Goal: Task Accomplishment & Management: Use online tool/utility

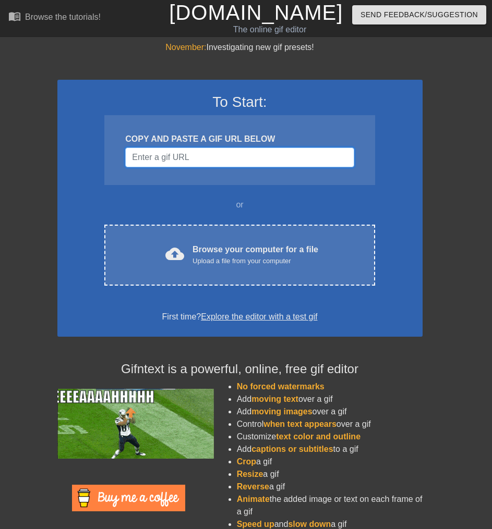
click at [172, 162] on input "Username" at bounding box center [239, 158] width 228 height 20
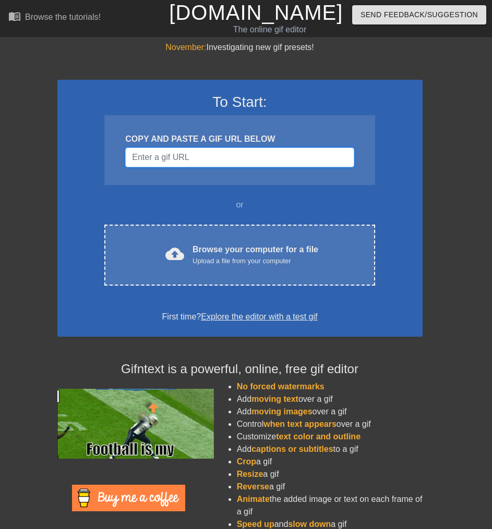
paste input "[URL][DOMAIN_NAME]"
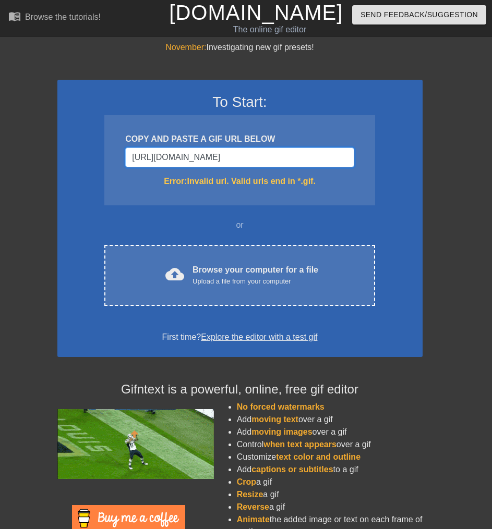
type input "[URL][DOMAIN_NAME]"
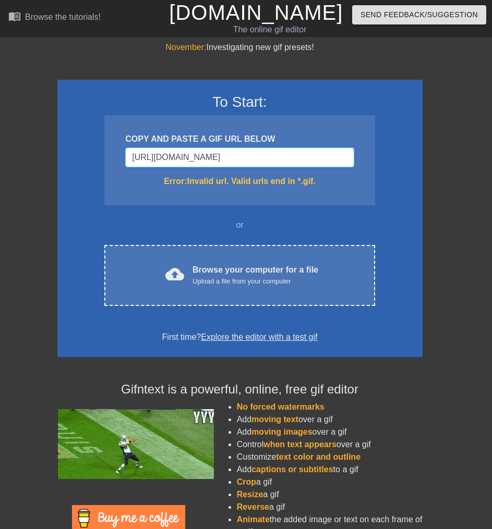
click at [205, 153] on input "[URL][DOMAIN_NAME]" at bounding box center [239, 158] width 228 height 20
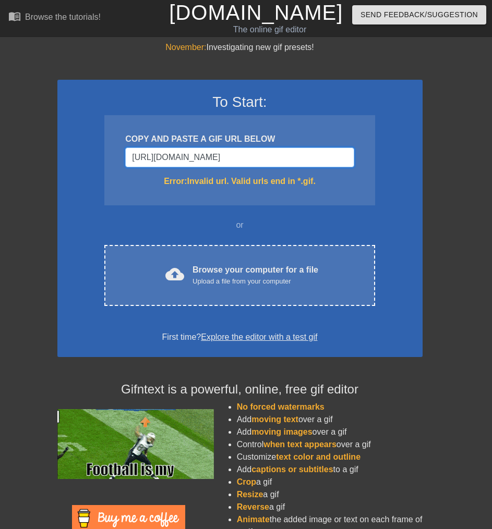
click at [205, 153] on input "[URL][DOMAIN_NAME]" at bounding box center [239, 158] width 228 height 20
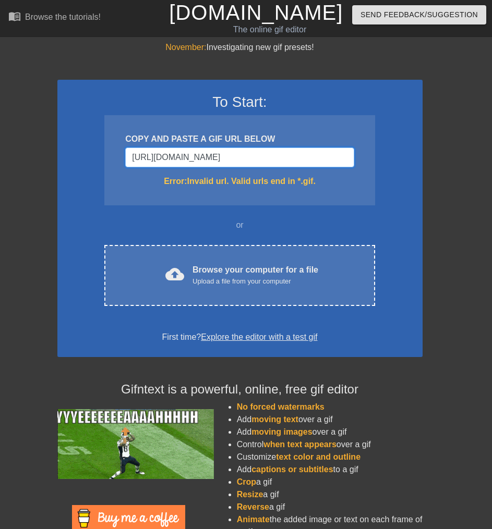
click at [205, 153] on input "[URL][DOMAIN_NAME]" at bounding box center [239, 158] width 228 height 20
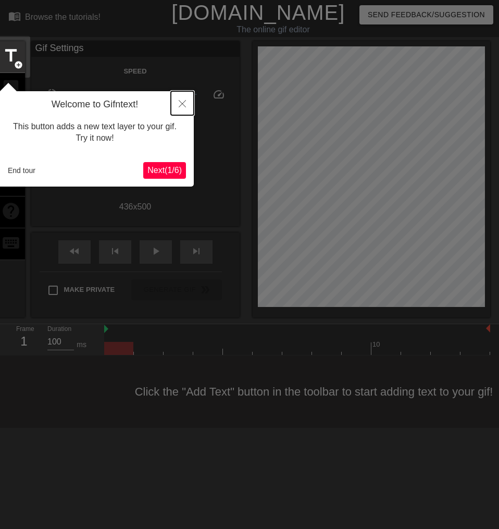
click at [177, 106] on button "Close" at bounding box center [182, 103] width 23 height 24
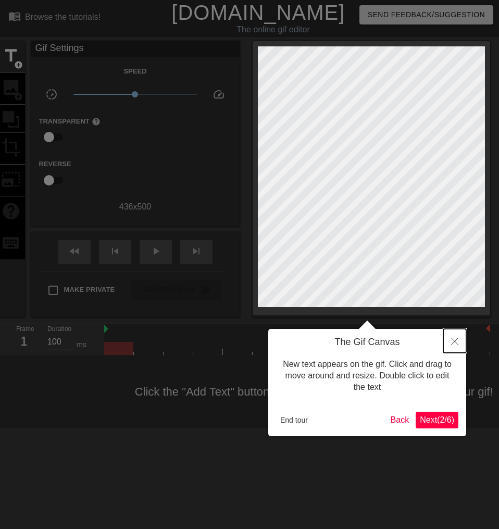
click at [454, 336] on button "Close" at bounding box center [455, 341] width 23 height 24
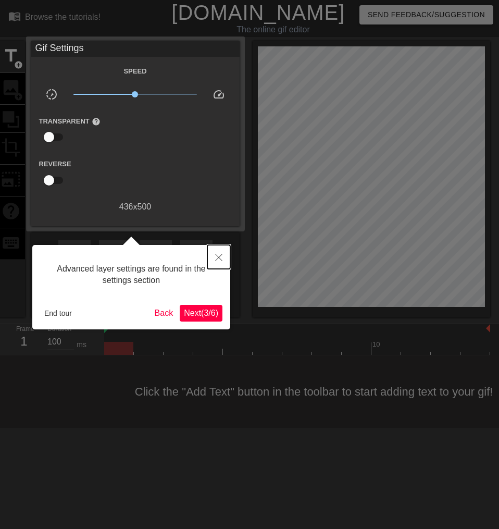
click at [216, 253] on button "Close" at bounding box center [218, 257] width 23 height 24
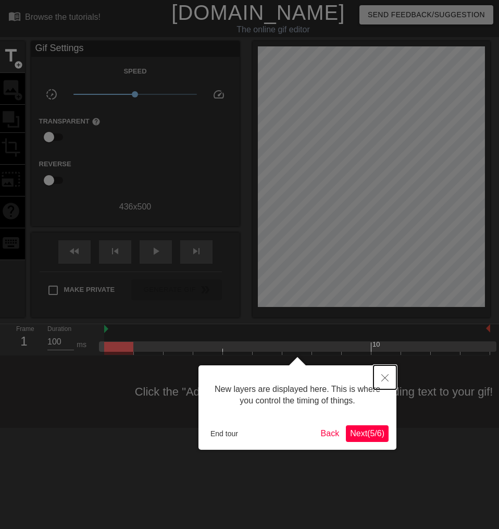
click at [386, 382] on icon "Close" at bounding box center [385, 377] width 7 height 7
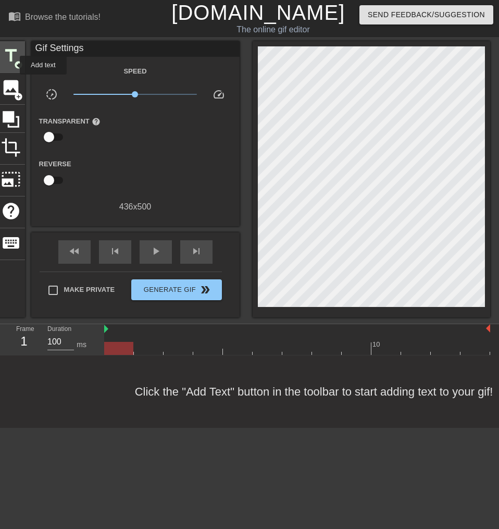
click at [13, 65] on span "title" at bounding box center [11, 56] width 20 height 20
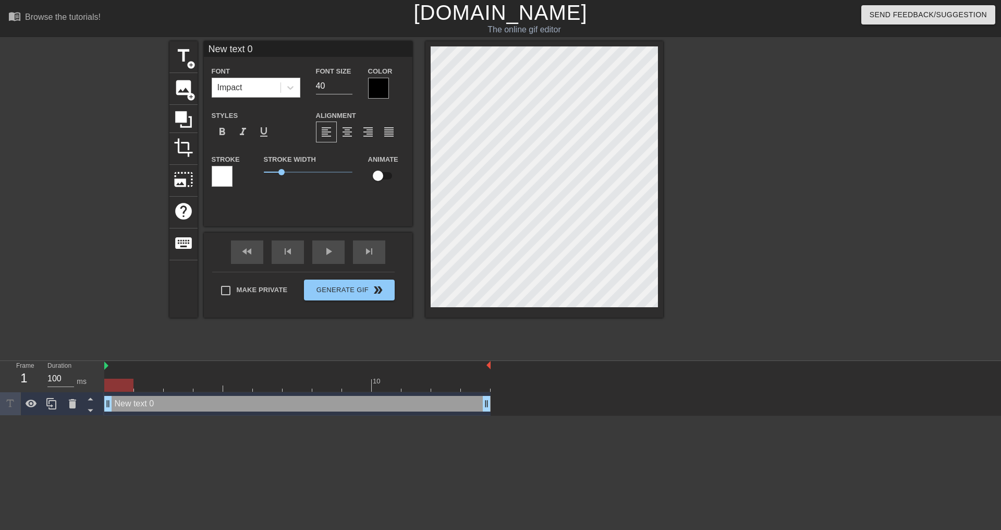
scroll to position [2, 2]
type input "K"
type textarea "K"
type input "KP"
type textarea "KP"
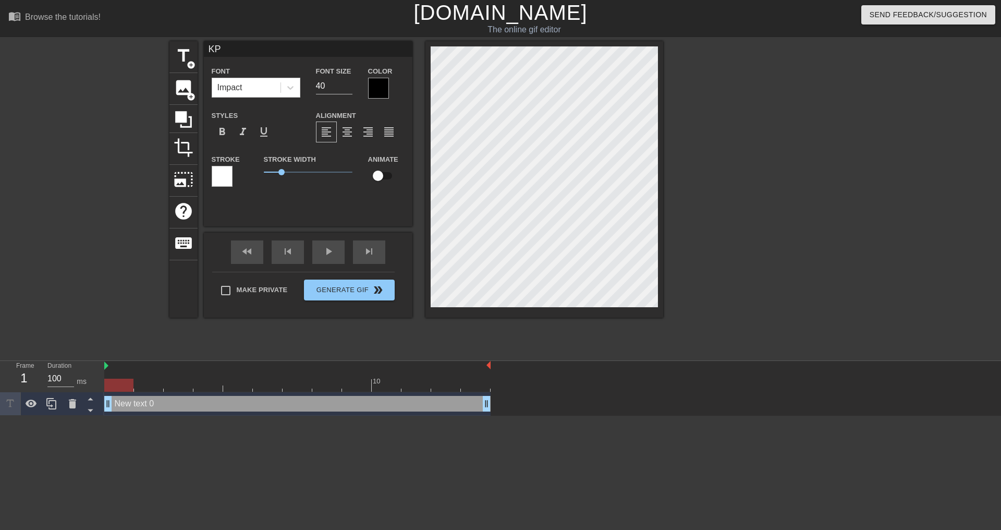
type input "KPI"
type textarea "KPI"
type input "KPI"
type textarea "KPI"
type input "KPI v"
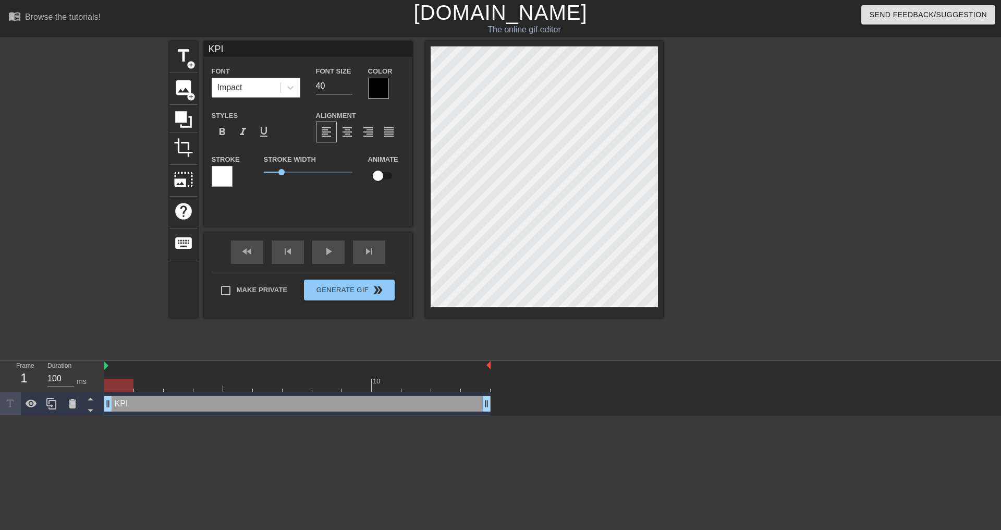
type textarea "KPI v"
type input "KPI vh"
type textarea "KPI vh"
type input "KPI v"
type textarea "KPI v"
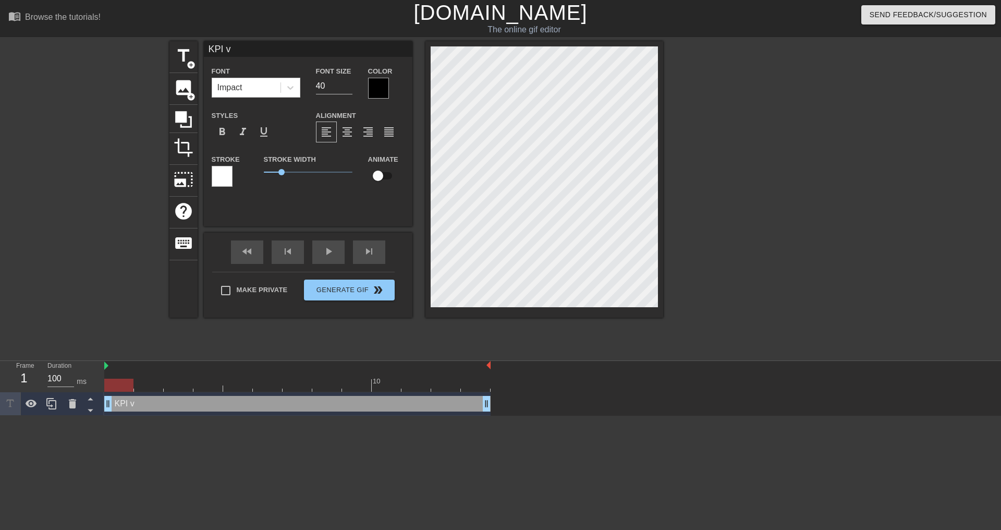
type input "KPI"
type textarea "KPI"
type input "KPI C"
type textarea "KPI C"
type input "KPI"
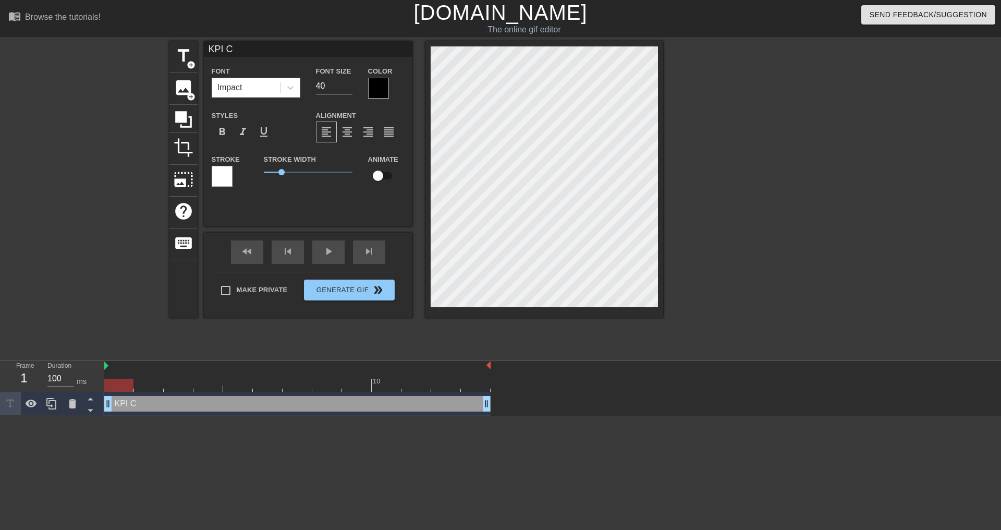
type textarea "KPI"
type input "KPI c"
type textarea "KPI c"
type input "KPI ch"
type textarea "KPI ch"
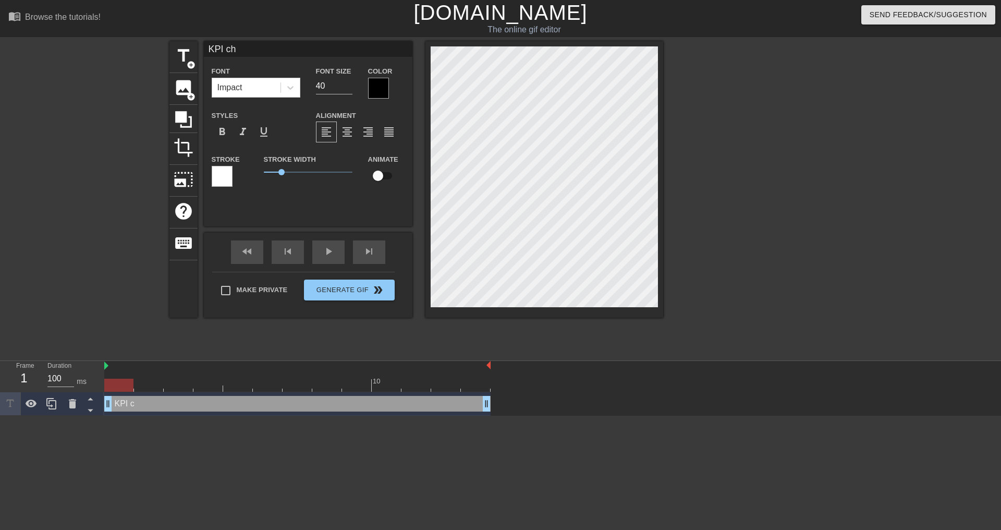
type input "KPI cha"
type textarea "KPI cha"
type input "KPI chao"
type textarea "KPI chao"
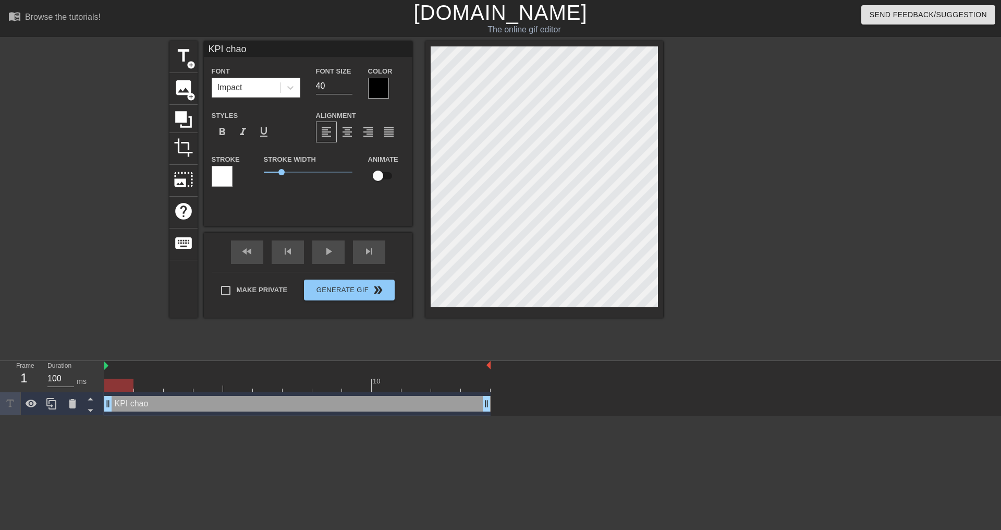
type input "KPI chaos"
type textarea "KPI chaos"
click at [338, 86] on input "40" at bounding box center [334, 86] width 36 height 17
click at [347, 89] on input "39" at bounding box center [334, 86] width 36 height 17
click at [347, 89] on input "38" at bounding box center [334, 86] width 36 height 17
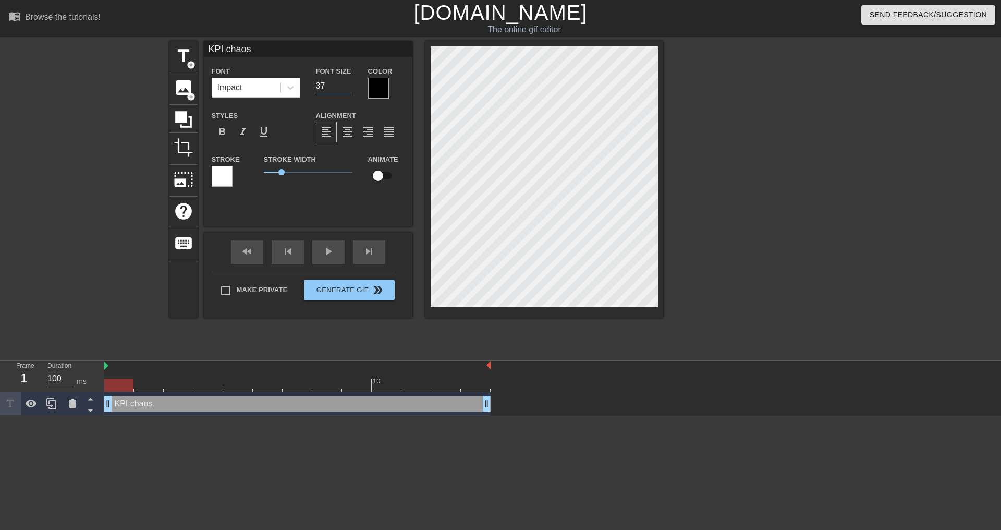
click at [347, 89] on input "37" at bounding box center [334, 86] width 36 height 17
click at [347, 89] on input "36" at bounding box center [334, 86] width 36 height 17
click at [347, 89] on input "35" at bounding box center [334, 86] width 36 height 17
click at [347, 89] on input "34" at bounding box center [334, 86] width 36 height 17
click at [347, 89] on input "33" at bounding box center [334, 86] width 36 height 17
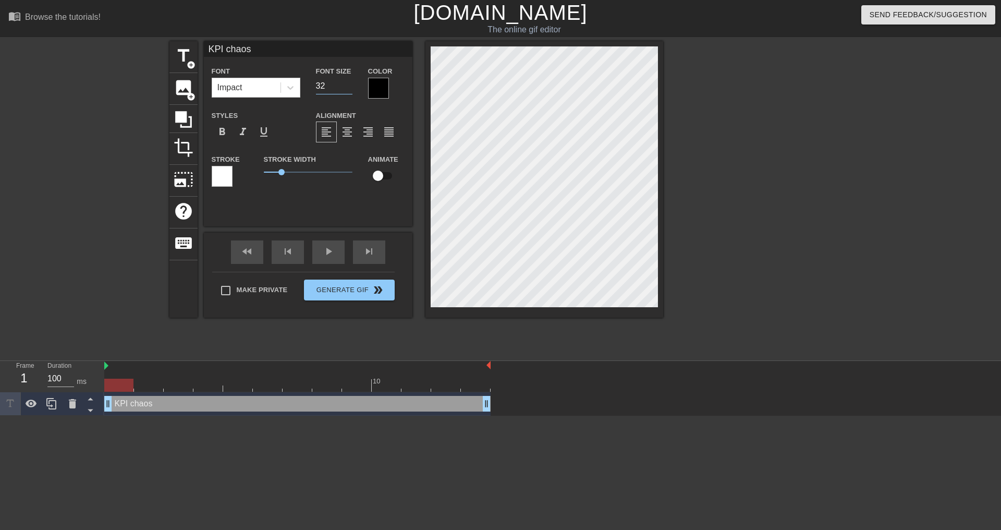
click at [347, 89] on input "32" at bounding box center [334, 86] width 36 height 17
click at [347, 89] on input "31" at bounding box center [334, 86] width 36 height 17
type input "30"
click at [347, 89] on input "30" at bounding box center [334, 86] width 36 height 17
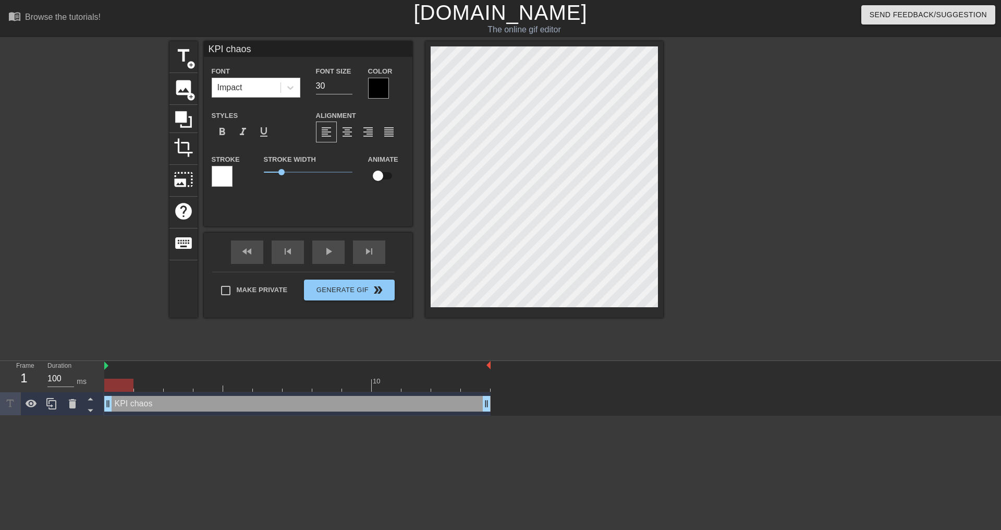
type input "KPI haos"
type textarea "KPI haos"
type input "KPI Chaos"
type textarea "KPI Chaos"
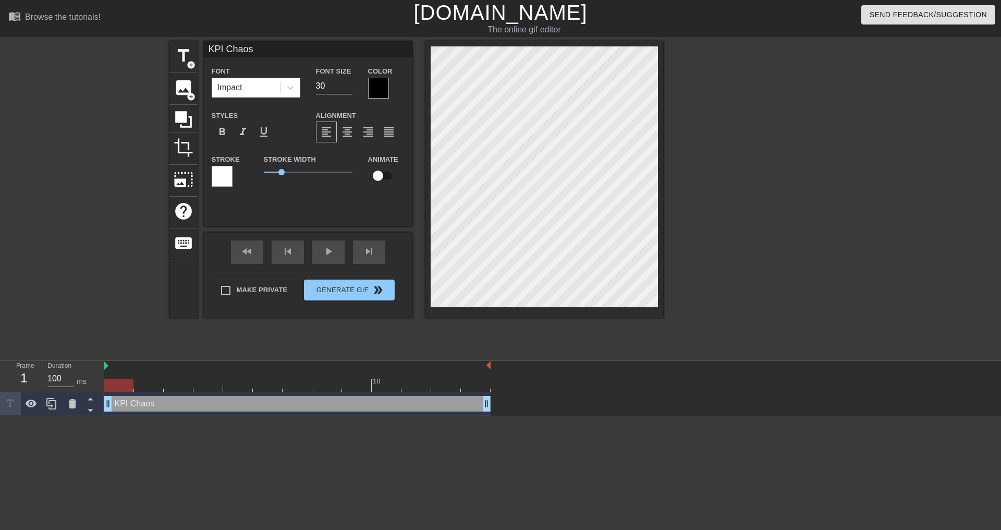
click at [491, 276] on div at bounding box center [754, 197] width 156 height 313
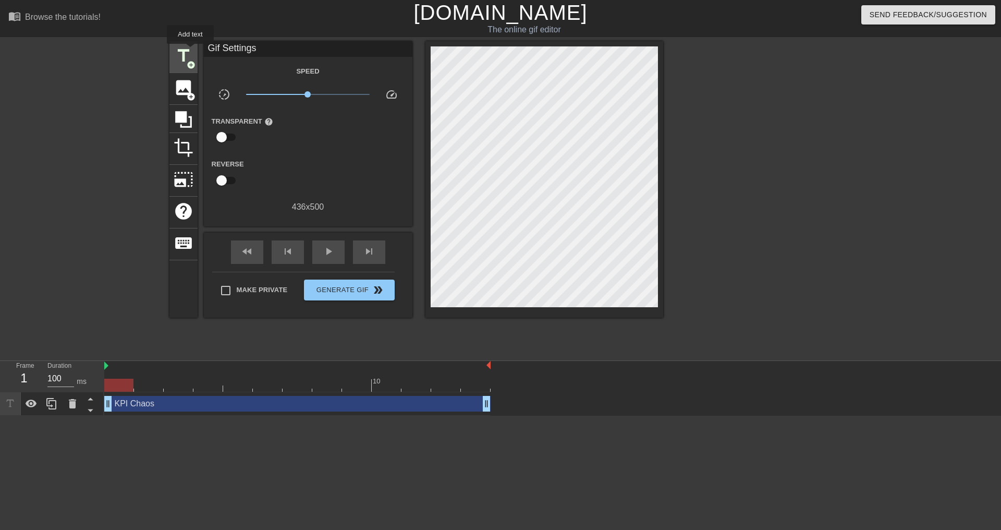
click at [190, 51] on span "title" at bounding box center [184, 56] width 20 height 20
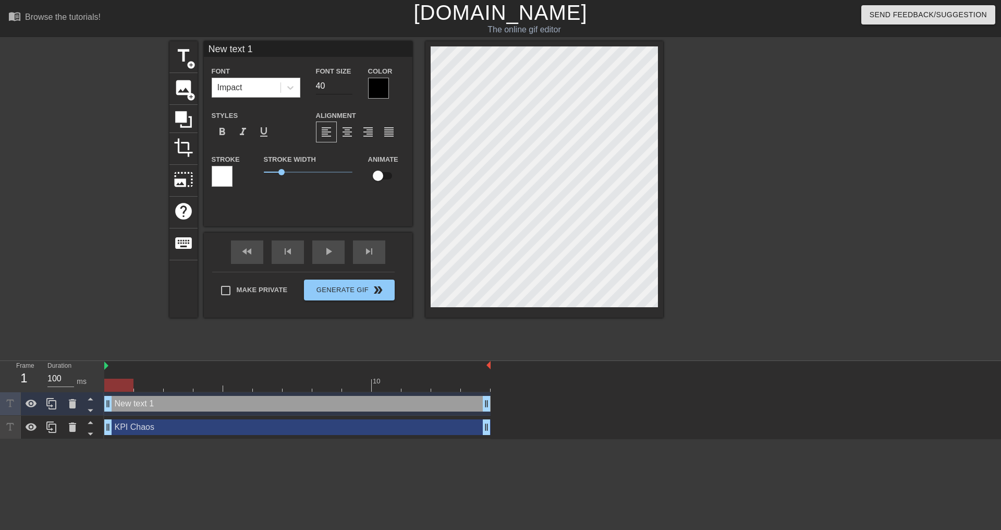
click at [318, 82] on input "40" at bounding box center [334, 86] width 36 height 17
click at [348, 86] on input "39" at bounding box center [334, 86] width 36 height 17
click at [348, 86] on input "38" at bounding box center [334, 86] width 36 height 17
click at [348, 86] on input "37" at bounding box center [334, 86] width 36 height 17
click at [348, 86] on input "36" at bounding box center [334, 86] width 36 height 17
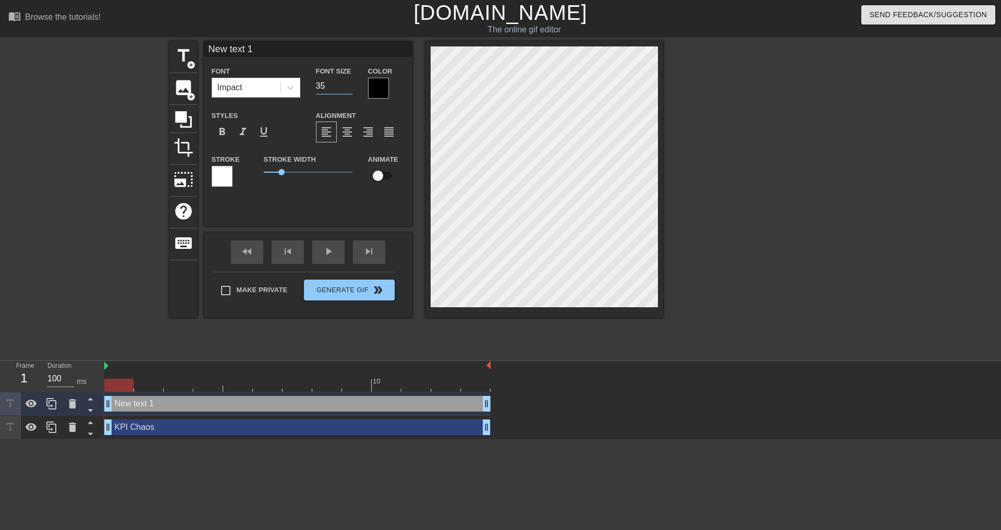
click at [348, 86] on input "35" at bounding box center [334, 86] width 36 height 17
click at [348, 86] on input "34" at bounding box center [334, 86] width 36 height 17
click at [348, 86] on input "33" at bounding box center [334, 86] width 36 height 17
click at [348, 86] on input "32" at bounding box center [334, 86] width 36 height 17
click at [348, 86] on input "31" at bounding box center [334, 86] width 36 height 17
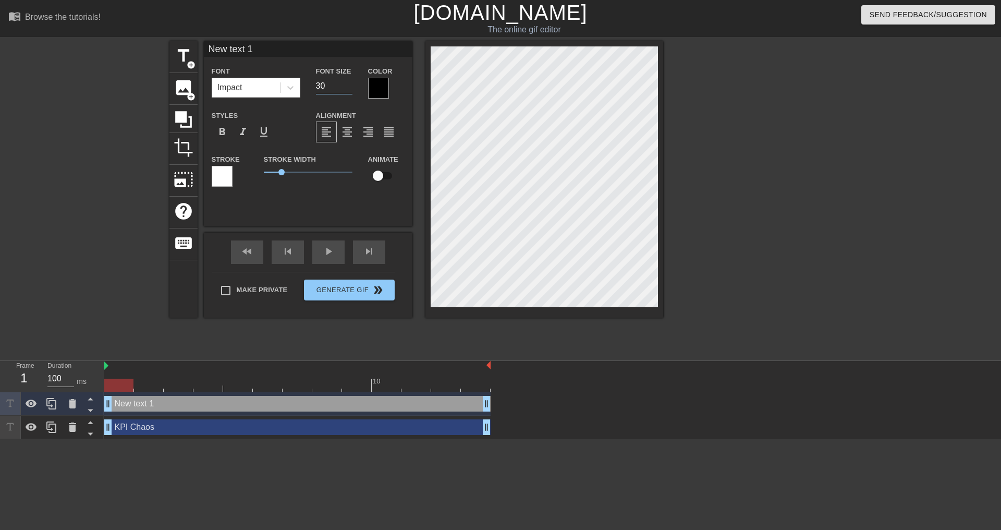
type input "30"
click at [348, 86] on input "30" at bounding box center [334, 86] width 36 height 17
type input "R"
type textarea "R"
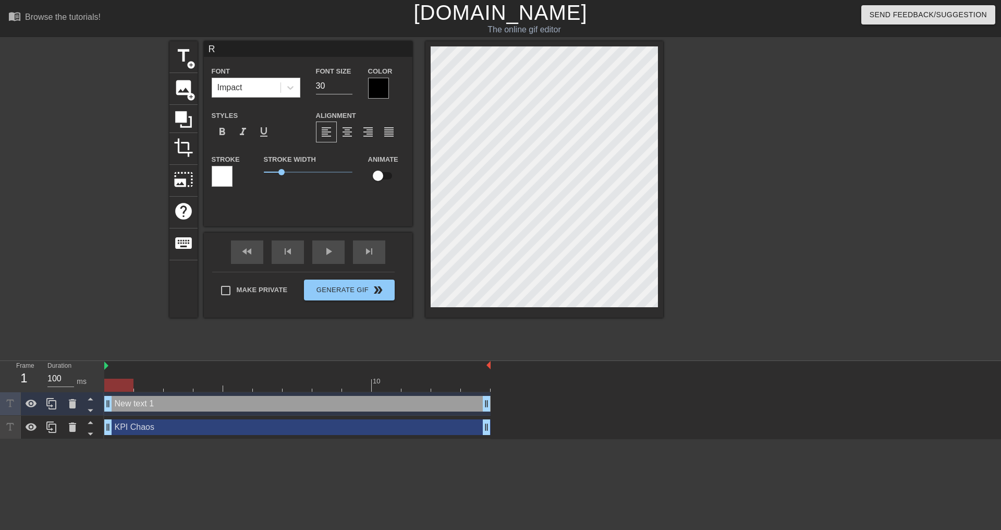
type input "Re"
type textarea "Re"
type input "Red"
type textarea "Red"
type input "Redu"
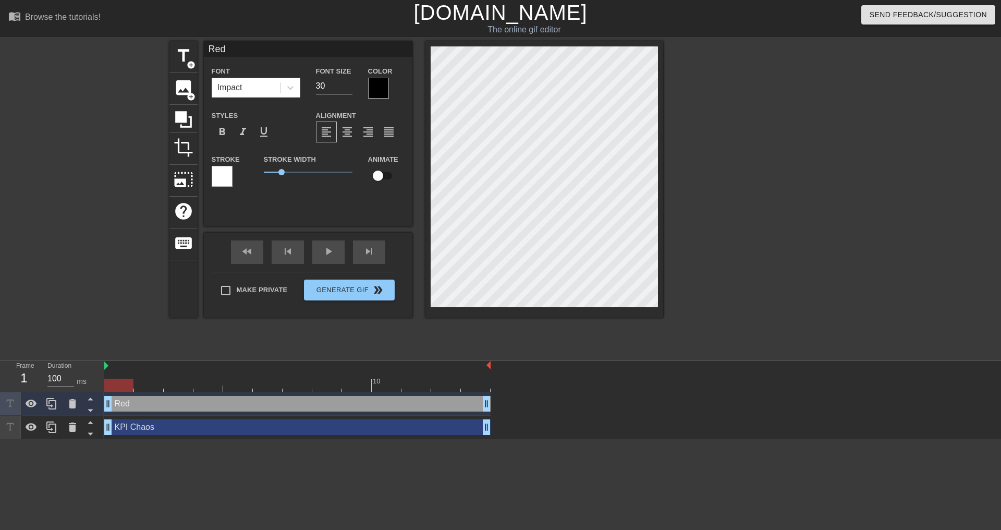
type textarea "Redu"
type input "Redun"
type textarea "Redun"
type input "Redund"
type textarea "Redund"
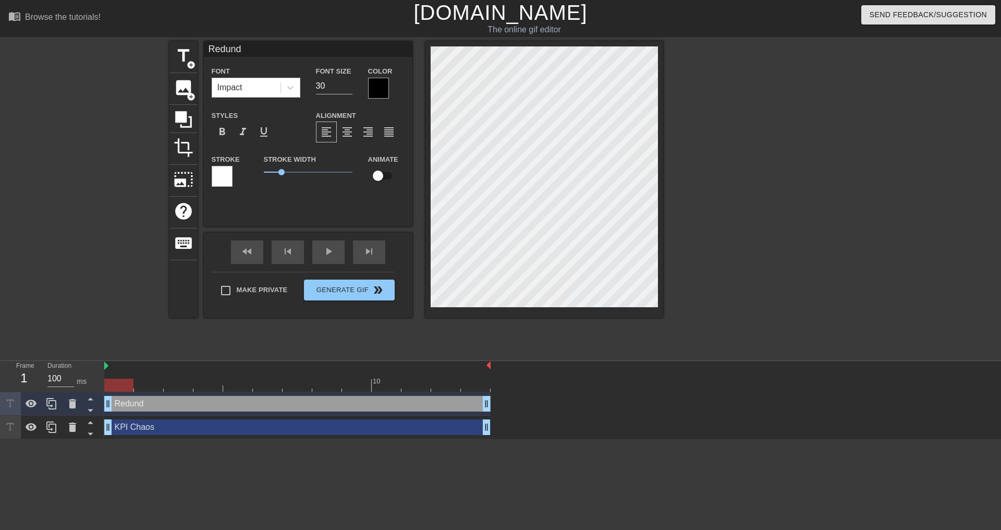
type input "Redunda"
type textarea "Redunda"
type input "Redundan"
type textarea "Redundan"
type input "Redundant"
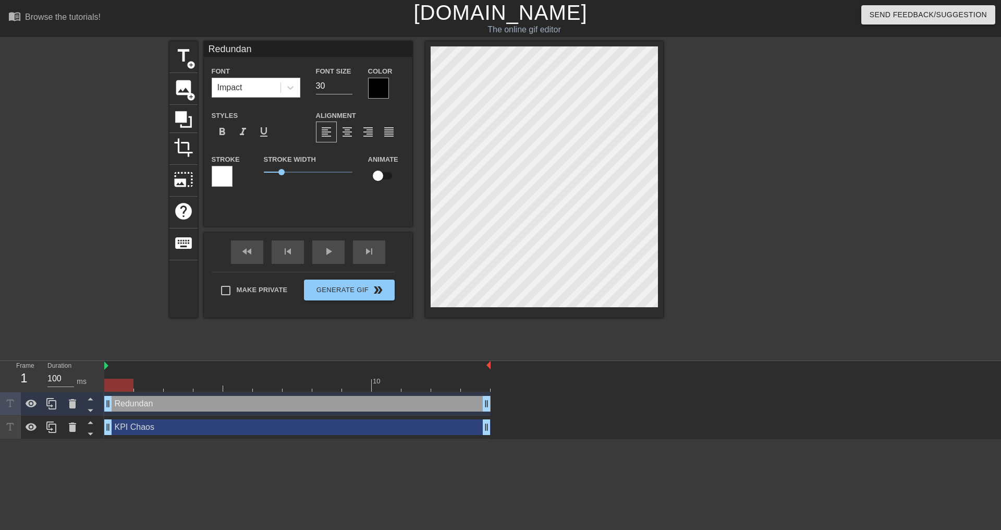
type textarea "Redundant"
type input "Redundant"
type textarea "Redundant"
type input "Redundant P"
type textarea "Redundant P"
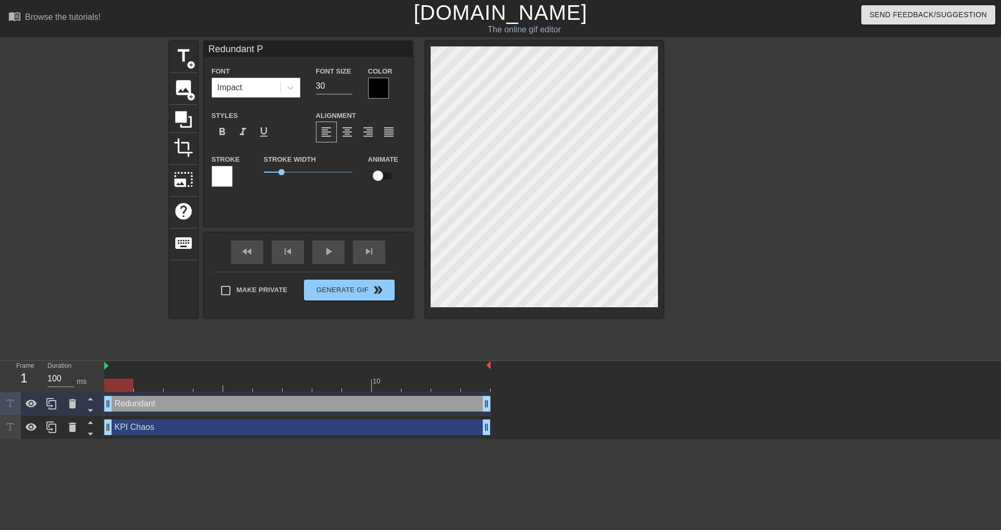
type input "Redundant Pi"
type textarea "Redundant Pi"
type input "Redundant Pip"
type textarea "Redundant Pip"
type input "Redundant Pipe"
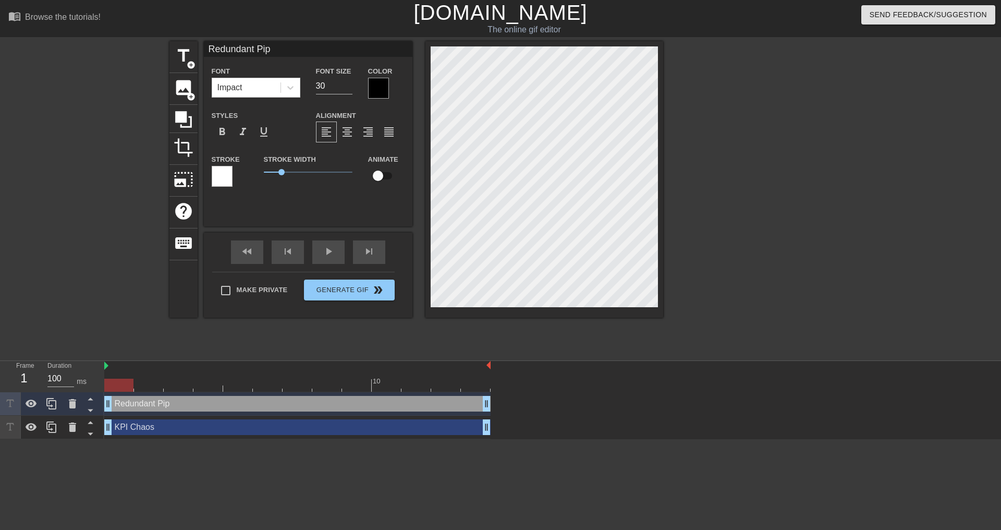
type textarea "Redundant Pipe"
type input "Redundant Pipel"
type textarea "Redundant Pipel"
type input "Redundant Pipeli"
type textarea "Redundant Pipelin"
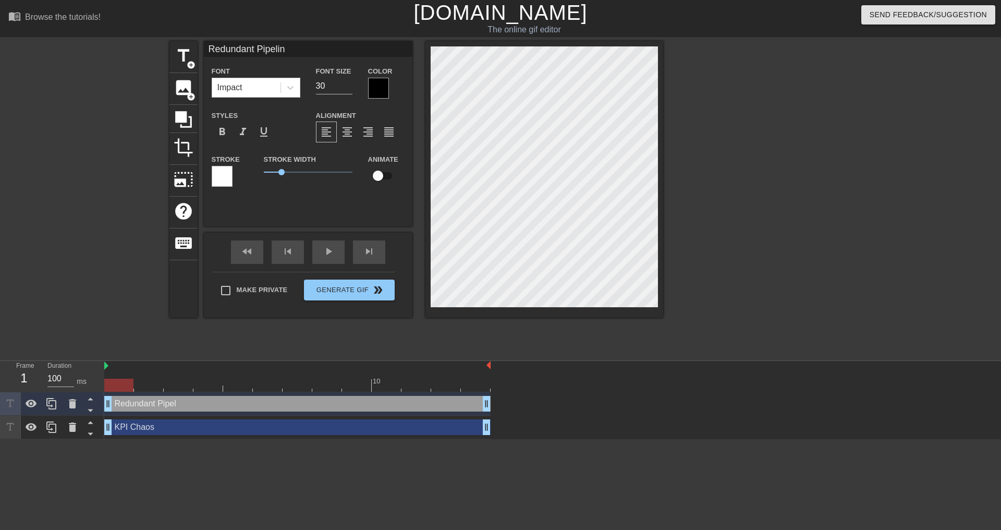
type input "Redundant Pipeline"
type textarea "Redundant Pipeline"
type input "Redundant Pipelines"
type textarea "Redundant Pipelines"
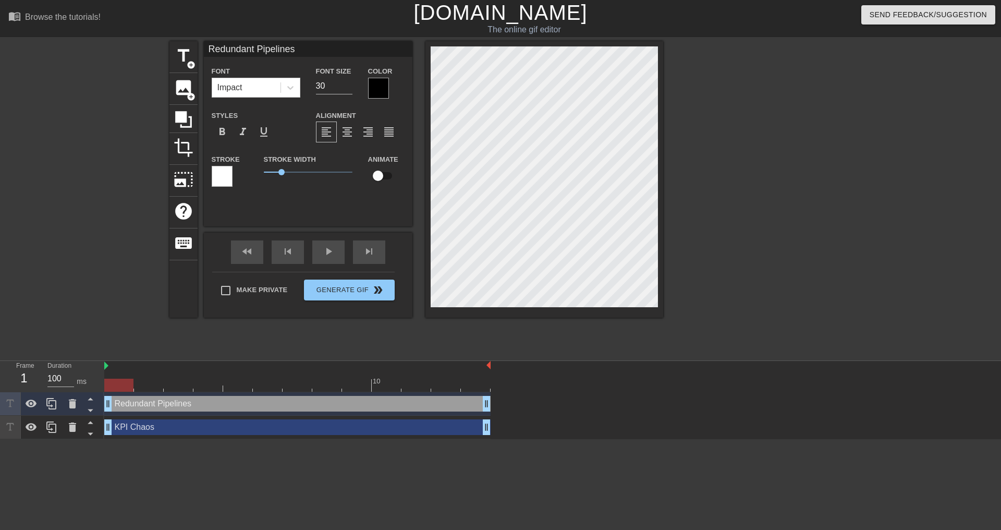
type input "Redundant Pipelines"
type textarea "Redundant Pipelines"
click at [346, 131] on span "format_align_center" at bounding box center [347, 132] width 13 height 13
click at [491, 196] on div at bounding box center [754, 197] width 156 height 313
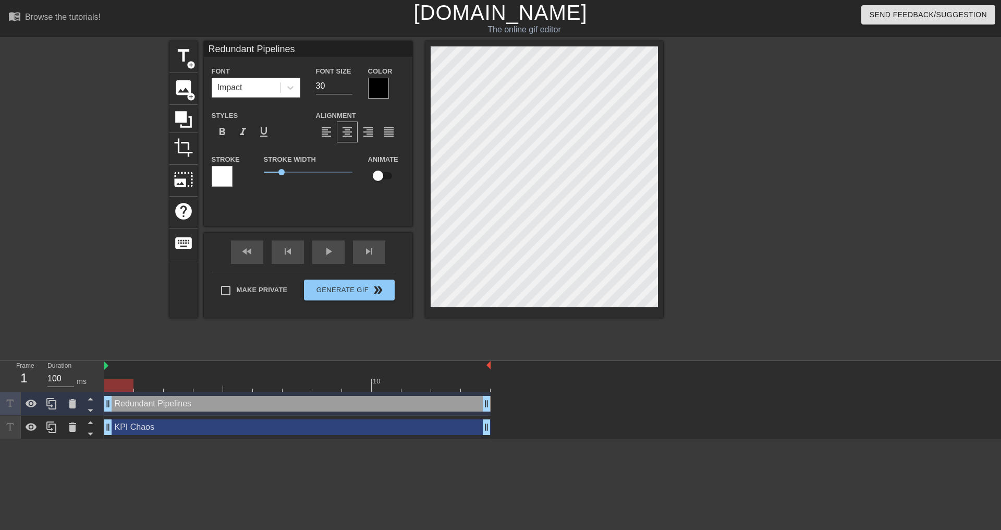
click at [491, 182] on div at bounding box center [754, 197] width 156 height 313
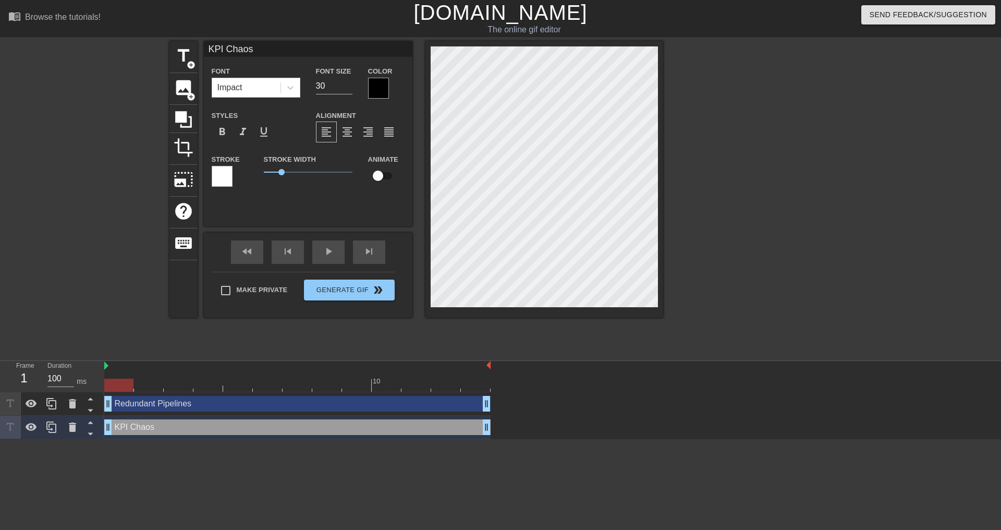
scroll to position [2, 3]
type input "KPI I"
type textarea "KPI I"
type input "KPI Ic"
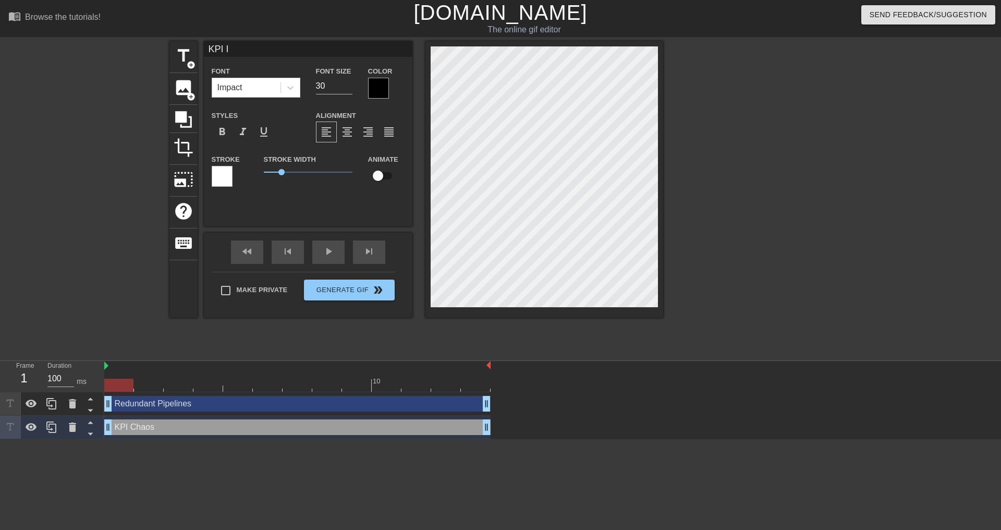
type textarea "KPI Ic"
type input "KPI Ico"
type textarea "KPI Ico"
type input "KPI Icon"
type textarea "KPI Icon"
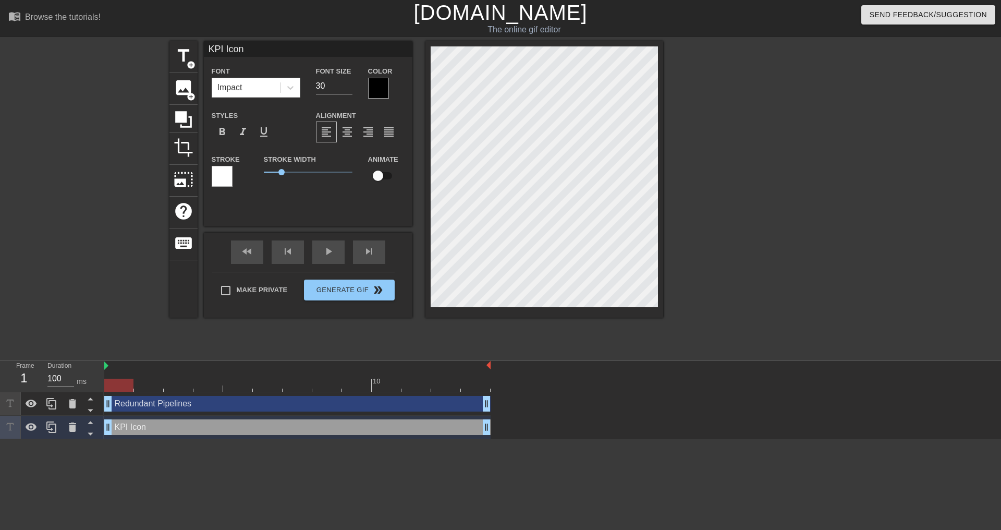
type input "KPI Icons"
type textarea "KPI Icons"
type input "KPI Icon"
type textarea "KPI Icon"
type input "KPI Ico"
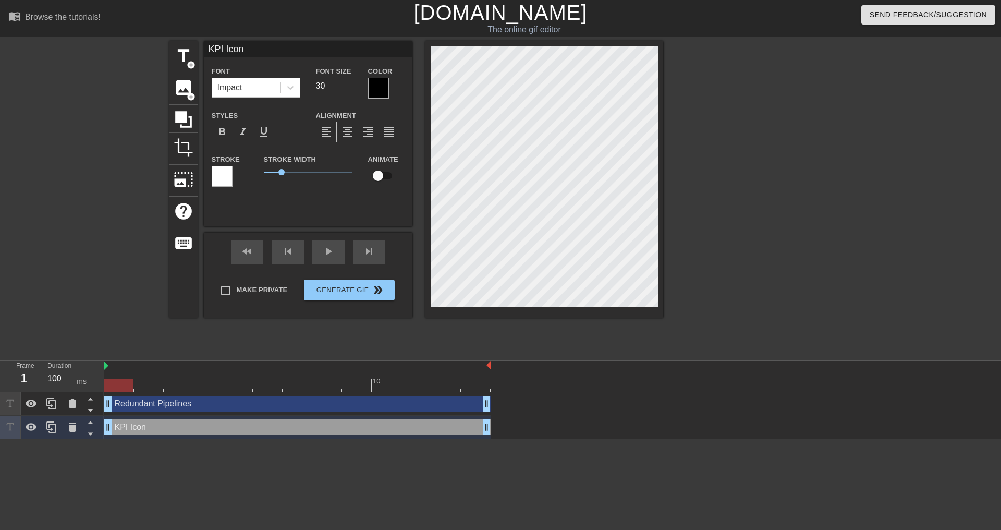
type textarea "KPI Ico"
type input "KPI Ic"
type textarea "KPI Ic"
type input "KPI I"
type textarea "KPI I"
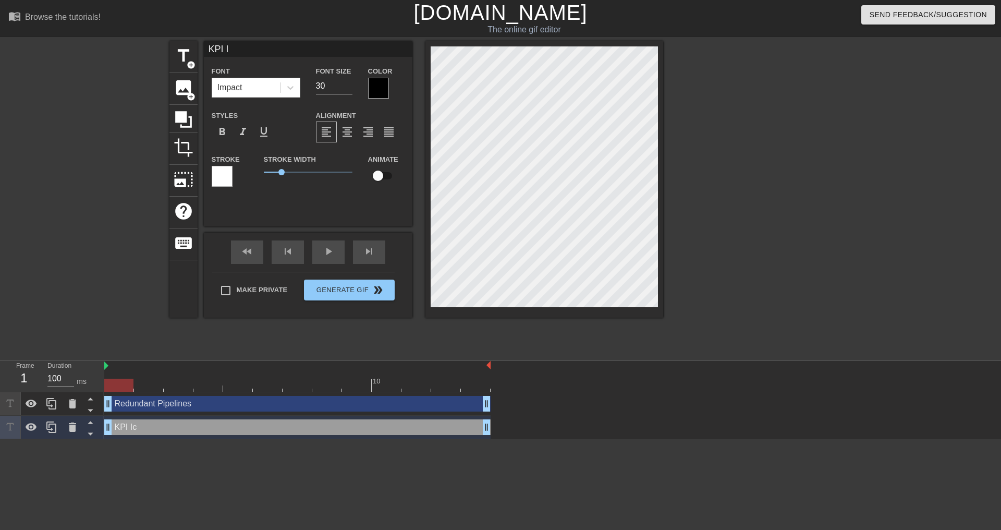
type input "KPI In"
type textarea "KPI In"
type input "KPI Inc"
type textarea "KPI Inc"
type input "KPI Inco"
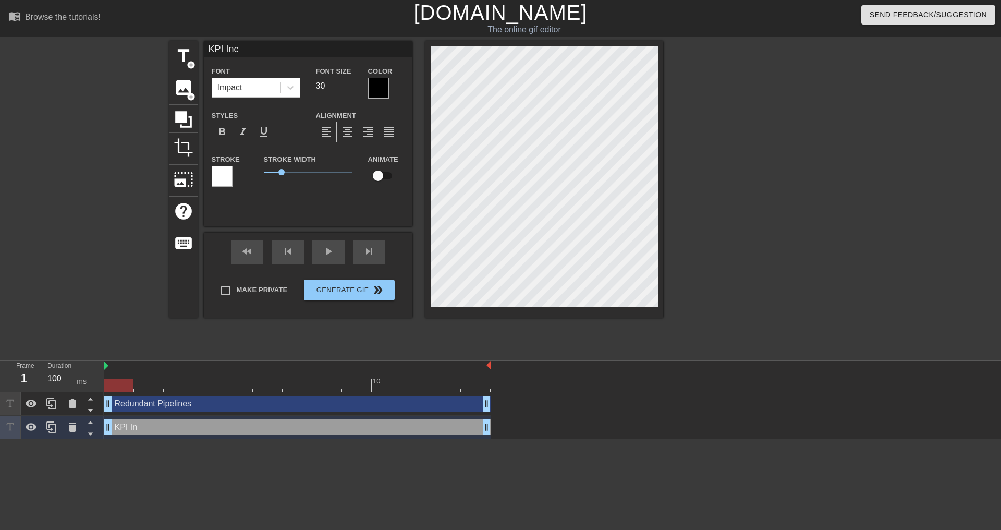
type textarea "KPI Inco"
type input "KPI Incon"
type textarea "KPI Incon"
type input "KPI Incons"
type textarea "KPI Incons"
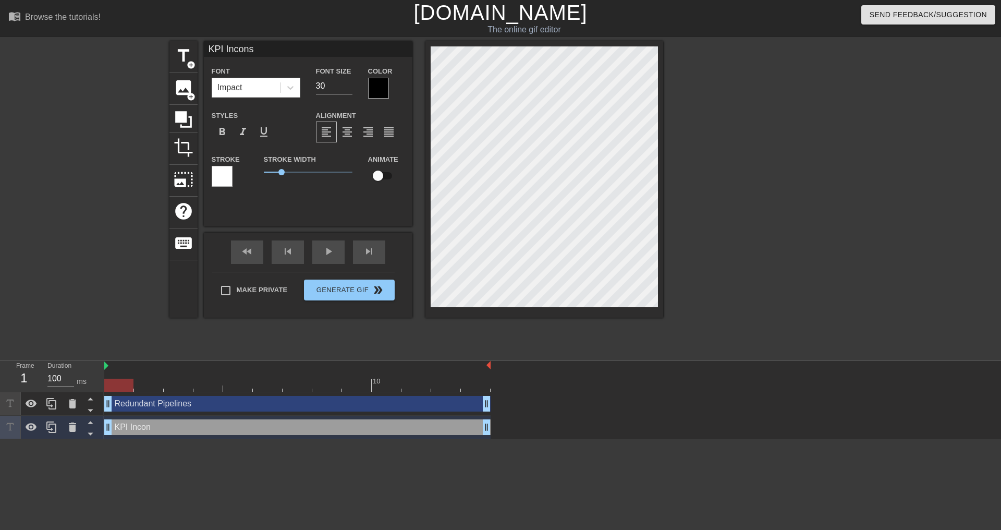
type input "KPI Inconsi"
type textarea "KPI Inconsi"
type input "KPI Inconsis"
type textarea "KPI Inconsis"
type input "KPI Inconsist"
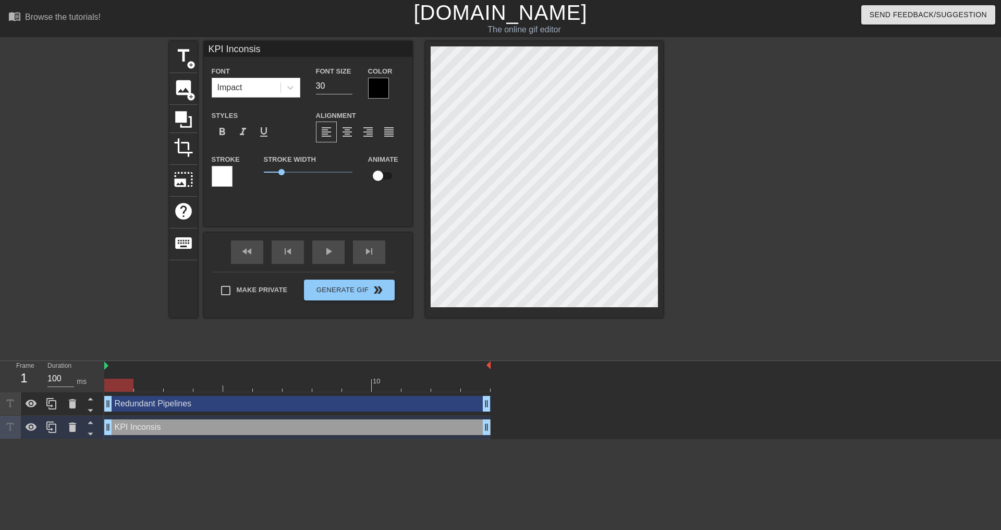
type textarea "KPI Inconsist"
type input "KPI Inconsiste"
type textarea "KPI Inconsiste"
type input "KPI Inconsisten"
type textarea "KPI Inconsisten"
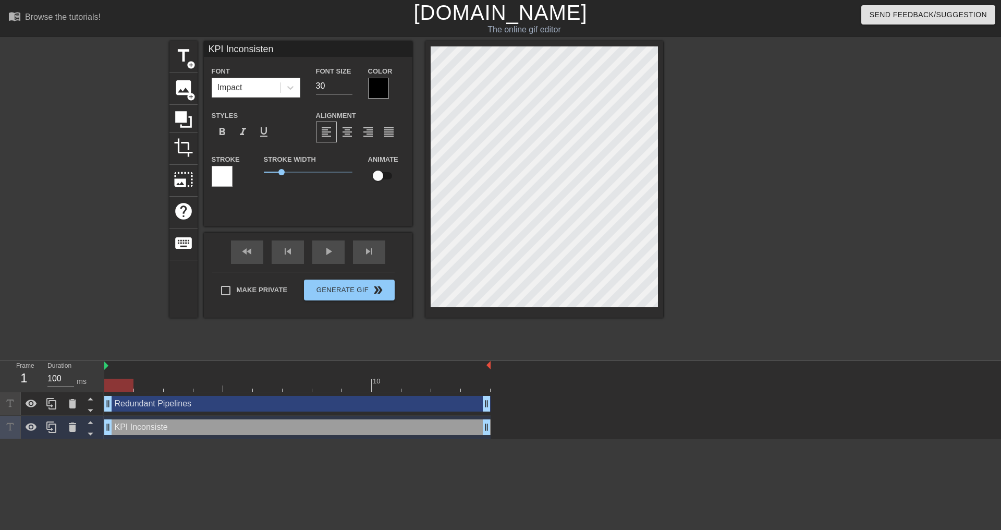
scroll to position [2, 4]
type input "KPI Inconsistenc"
type textarea "KPI Inconsistenc"
type input "KPI Inconsistency"
type textarea "KPI Inconsistency"
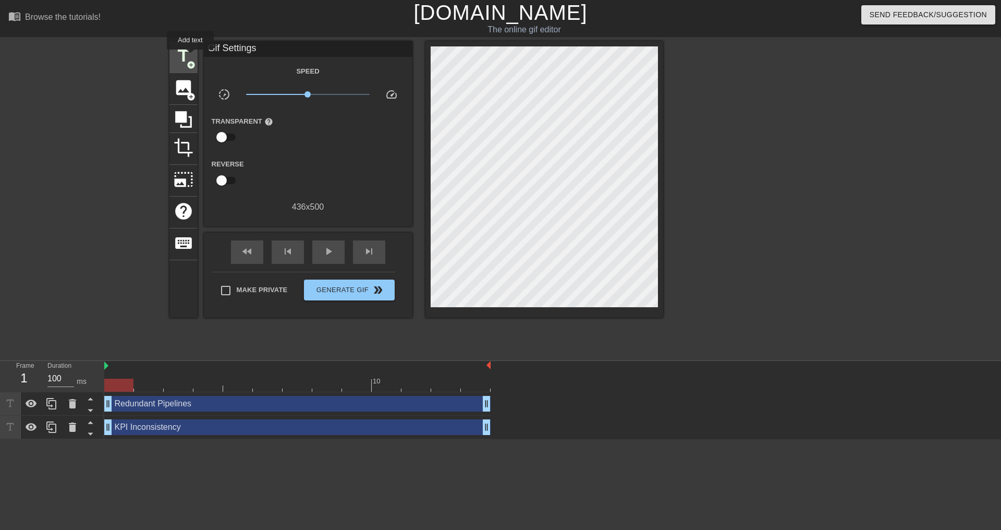
click at [190, 57] on span "title" at bounding box center [184, 56] width 20 height 20
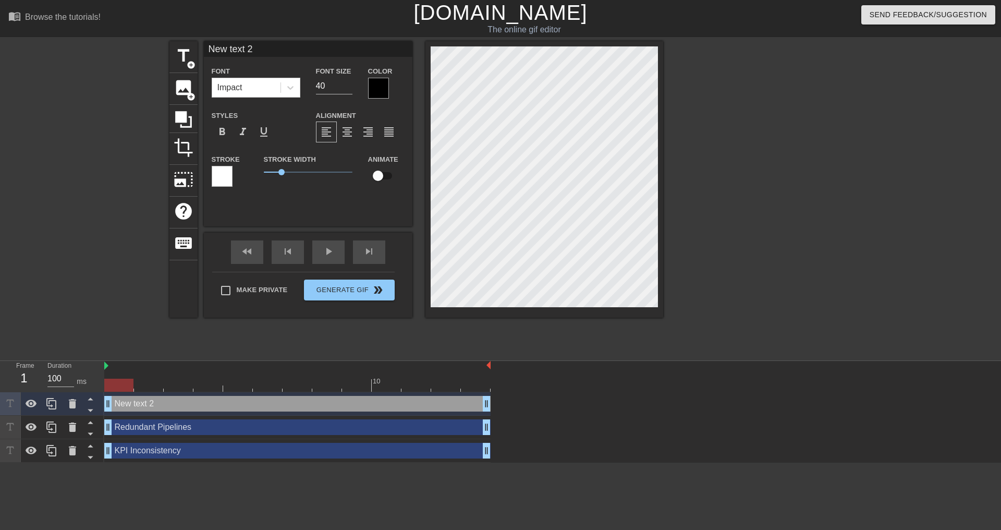
scroll to position [2, 3]
type input "C"
type textarea "C"
type input "CA"
type textarea "CA"
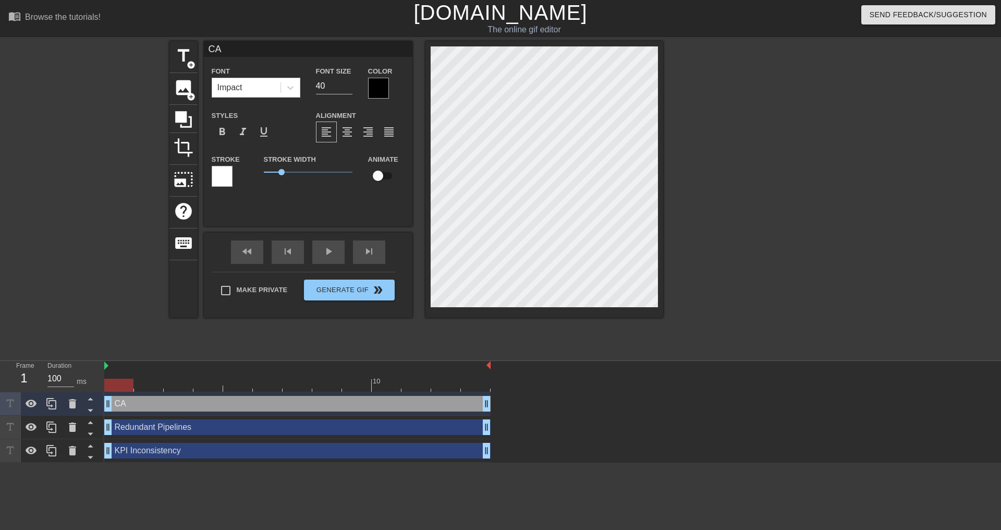
type input "CAS"
type textarea "CAS"
type input "CASE"
type textarea "CASE"
type input "CASE"
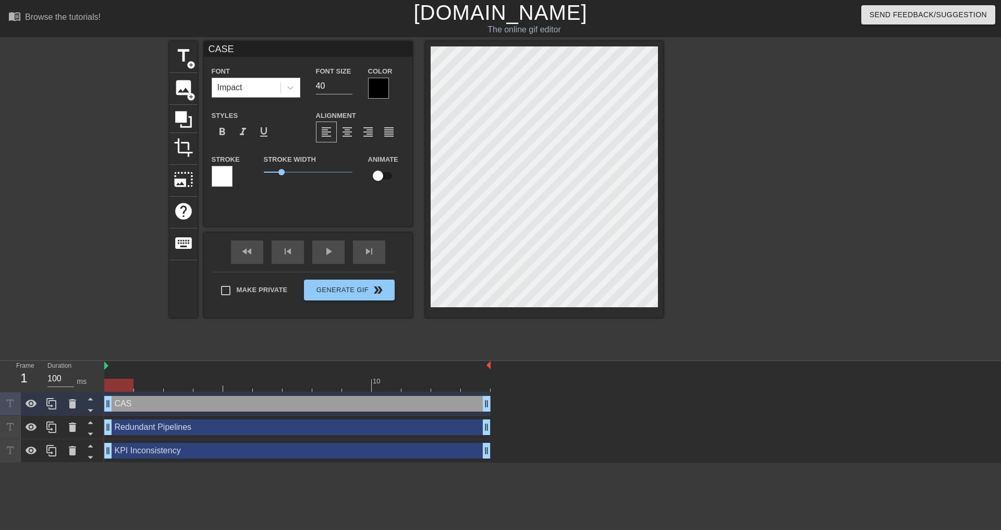
type textarea "CASE"
type input "CASE W"
type textarea "CASE W"
type input "CASE WH"
type textarea "CASE WH"
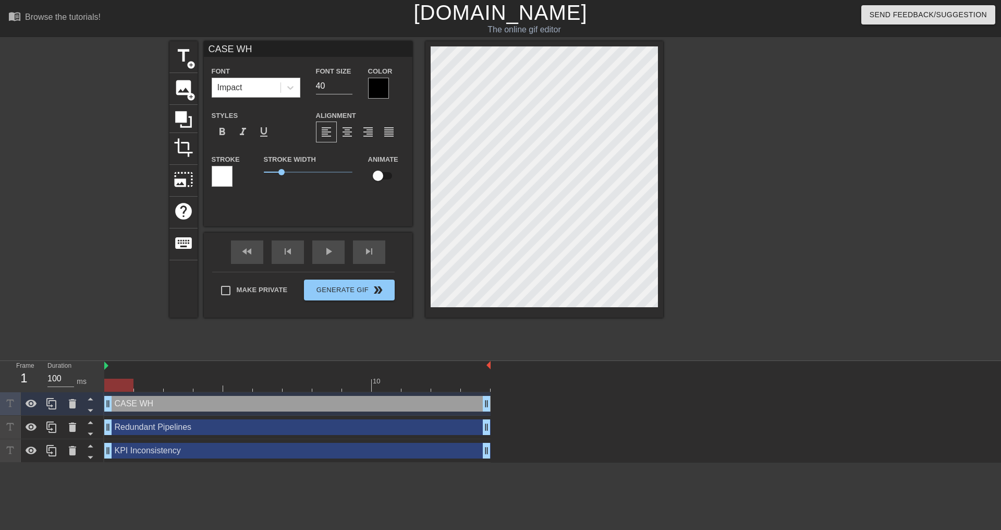
type input "CASE WHE"
type textarea "CASE WHE"
type input "CASE WHEN"
type textarea "CASE WHEN"
type input "CASE WHEN"
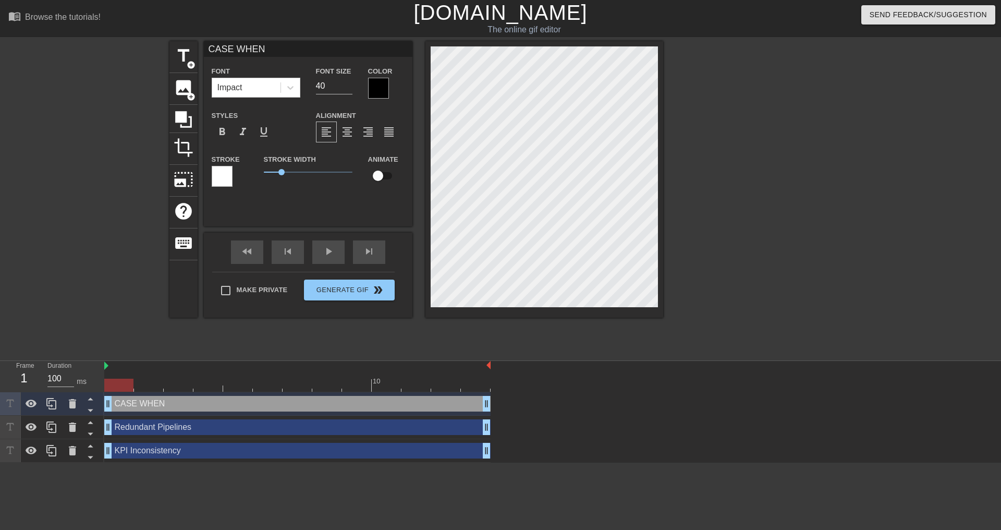
type textarea "CASE WHEN"
type input "CASE WHEN C"
type textarea "CASE WHEN C"
type input "CASE WHEN [PERSON_NAME]"
type textarea "CASE WHEN [PERSON_NAME]"
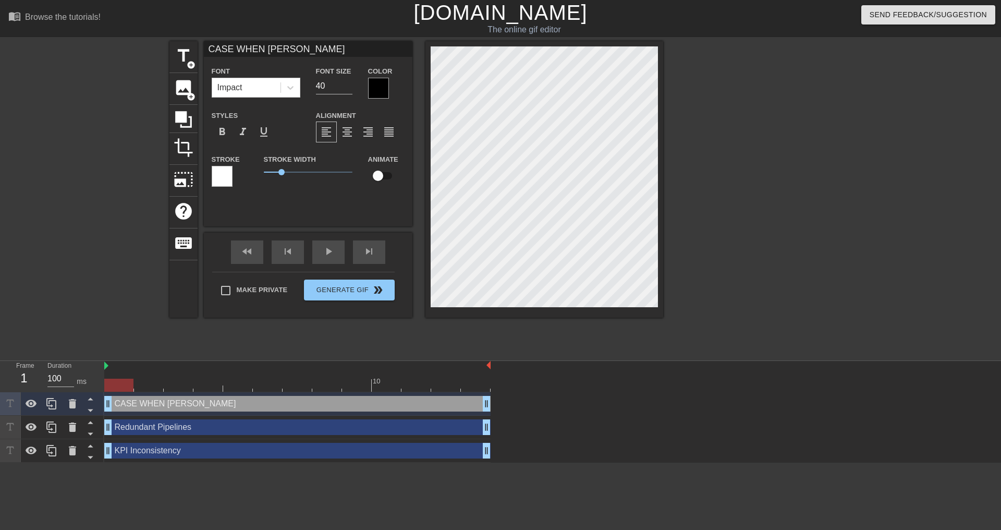
type input "CASE WHEN Cha"
type textarea "CASE WHEN Cha"
type input "CASE WHEN [PERSON_NAME]"
type textarea "CASE WHEN [PERSON_NAME]"
type input "CASE WHEN Chaos"
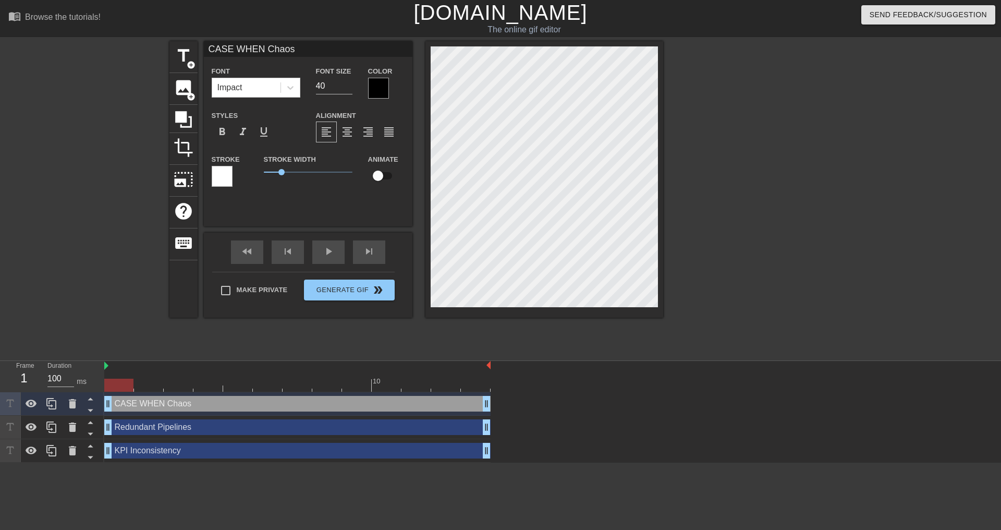
type textarea "CASE WHEN Chaos"
type input "CASE WHEN Chaos"
type textarea "CASE WHEN Chaos"
click at [339, 132] on div "format_align_center" at bounding box center [347, 131] width 21 height 21
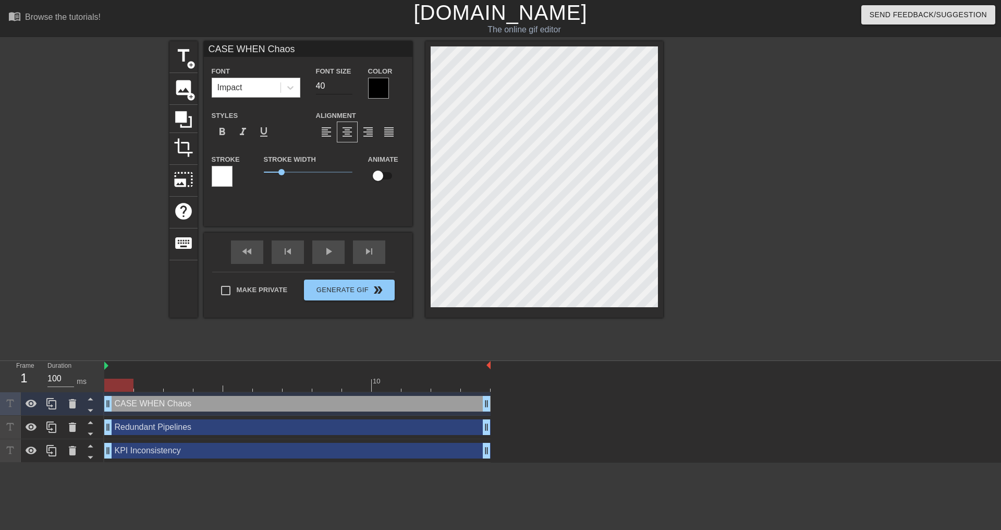
type input "CASE WHEN Chaos"
type input "39"
click at [348, 86] on input "39" at bounding box center [334, 86] width 36 height 17
type input "CASE WHEN Chaos"
type input "38"
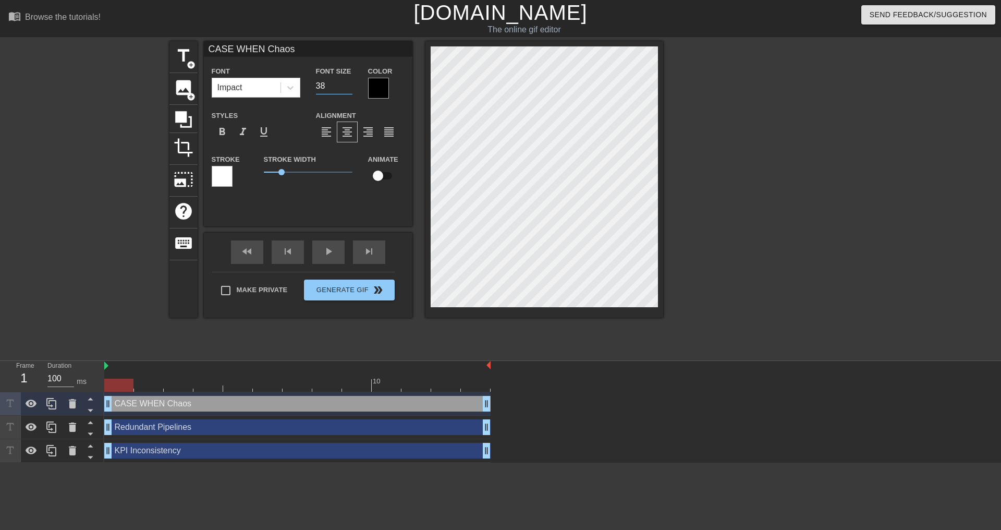
click at [348, 86] on input "38" at bounding box center [334, 86] width 36 height 17
type input "CASE WHEN Chaos"
type input "37"
click at [348, 86] on input "37" at bounding box center [334, 86] width 36 height 17
type input "CASE WHEN Chaos"
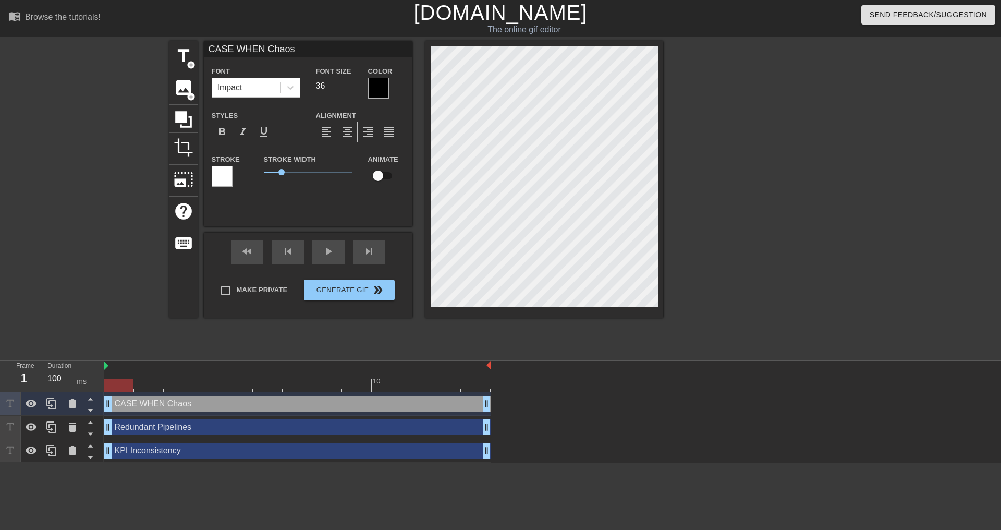
type input "36"
click at [348, 86] on input "36" at bounding box center [334, 86] width 36 height 17
type input "CASE WHEN Chaos"
type input "35"
click at [348, 86] on input "35" at bounding box center [334, 86] width 36 height 17
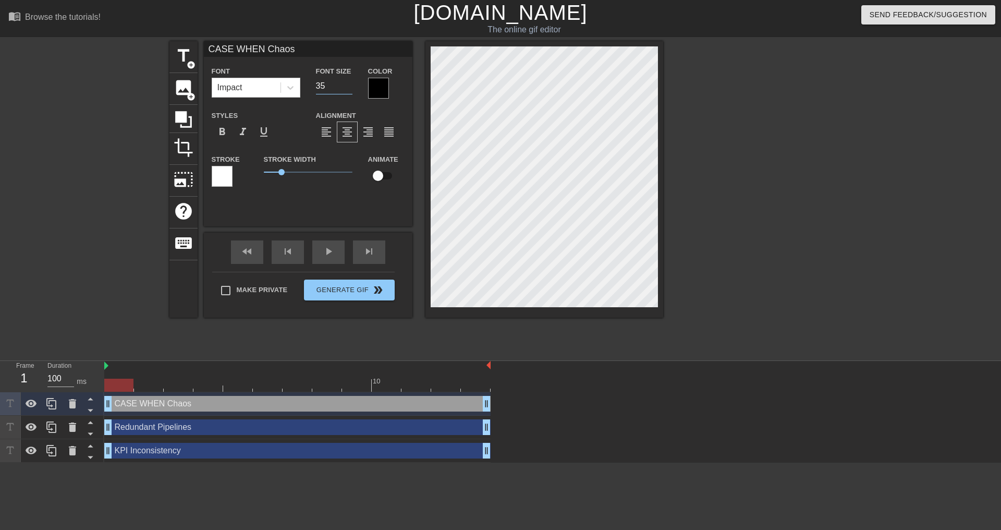
type input "CASE WHEN Chaos"
type input "34"
click at [348, 86] on input "34" at bounding box center [334, 86] width 36 height 17
type input "CASE WHEN Chaos"
type input "33"
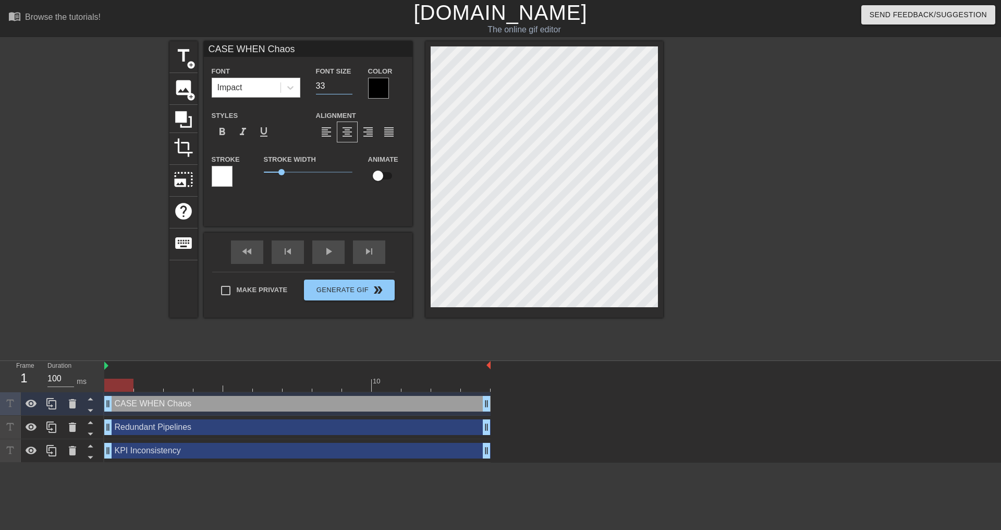
click at [348, 86] on input "33" at bounding box center [334, 86] width 36 height 17
type input "CASE WHEN Chaos"
type input "32"
click at [348, 86] on input "32" at bounding box center [334, 86] width 36 height 17
type input "CASE WHEN Chaos"
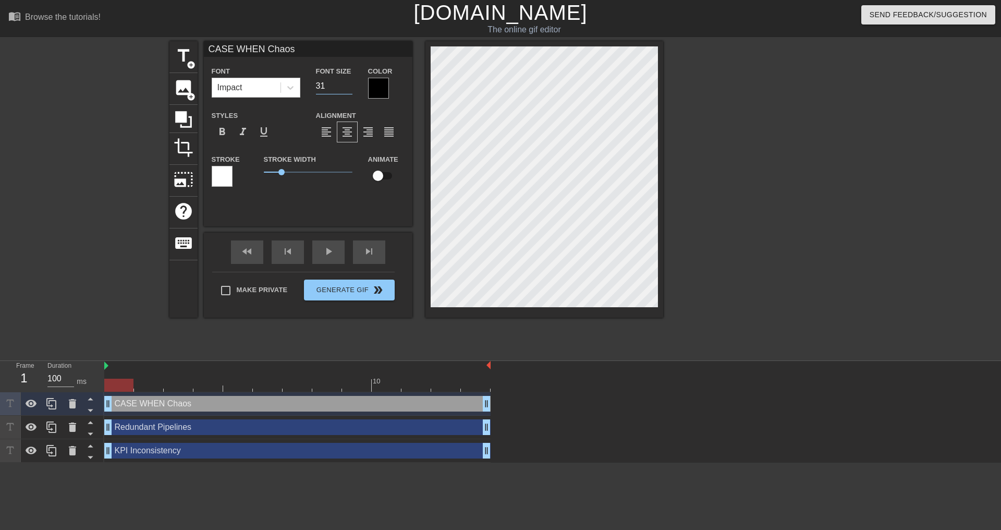
type input "31"
click at [348, 86] on input "31" at bounding box center [334, 86] width 36 height 17
type input "CASE WHEN Chaos"
type input "30"
click at [348, 86] on input "30" at bounding box center [334, 86] width 36 height 17
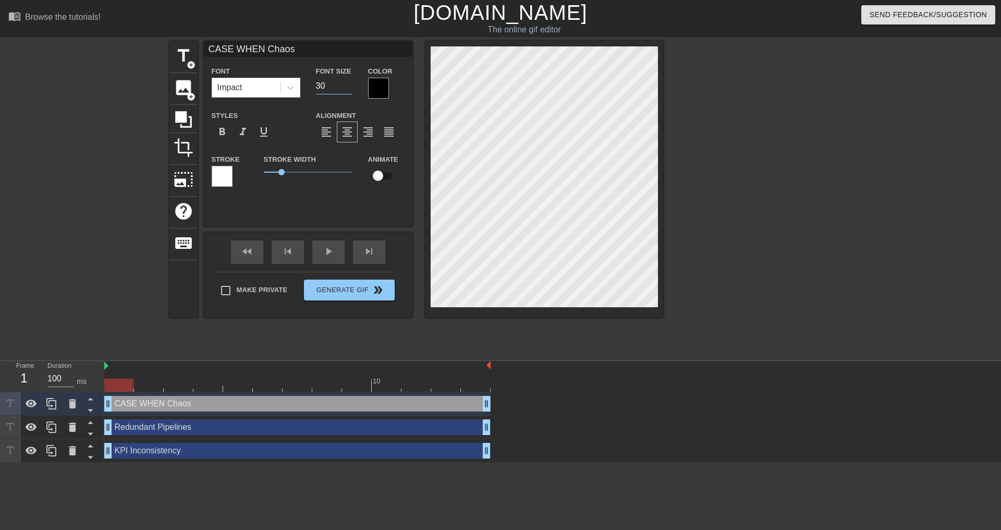
click at [426, 180] on div at bounding box center [544, 179] width 238 height 276
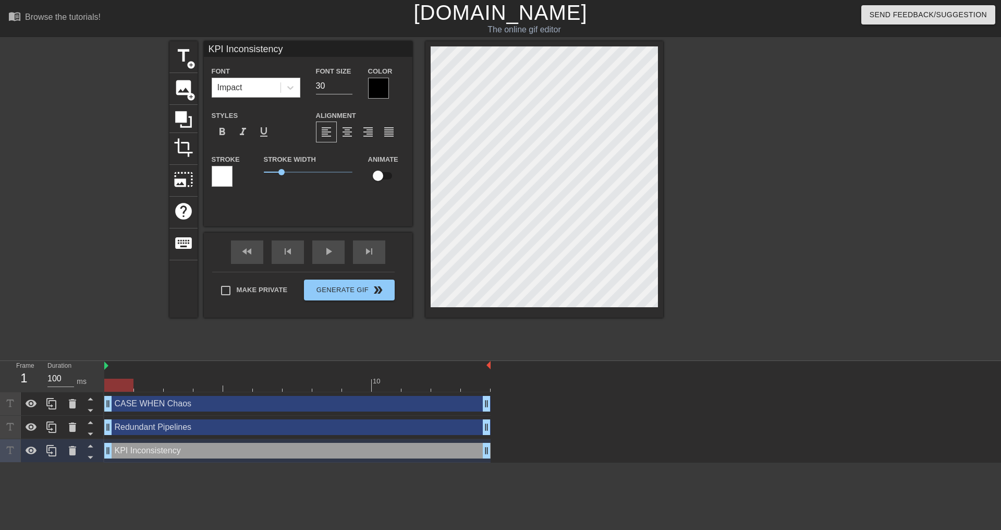
type input "KPI J"
type textarea "KPI J"
type input "KPI Ju"
type textarea "KPI Ju"
type input "KPI Jun"
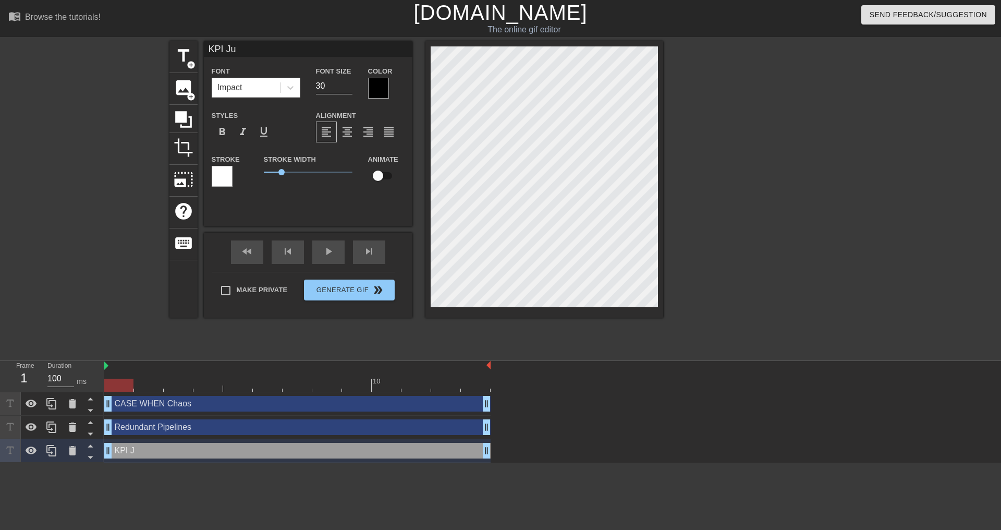
type textarea "KPI Jun"
type input "KPI Jung"
type textarea "KPI Jung"
type input "KPI Jungl"
type textarea "KPI Jungl"
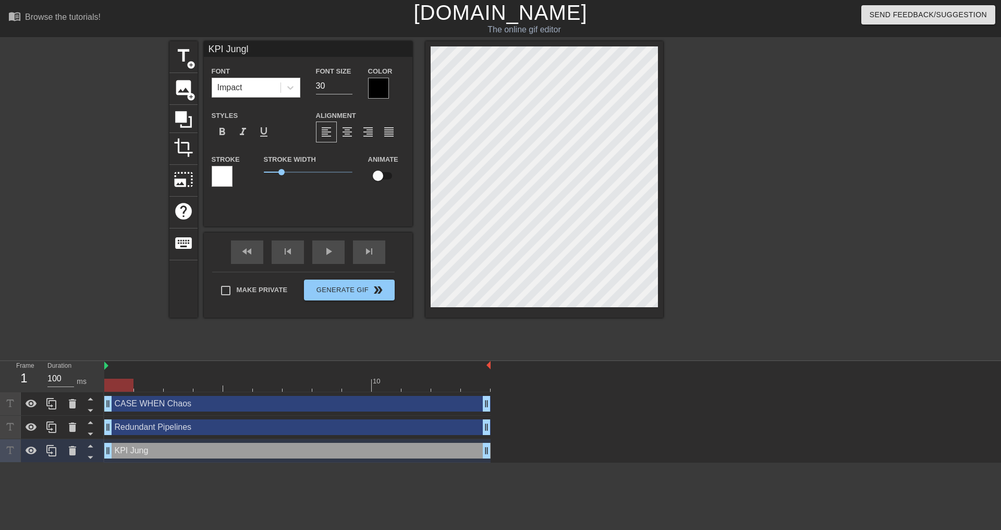
type input "KPI Jungle"
type textarea "KPI Jungle"
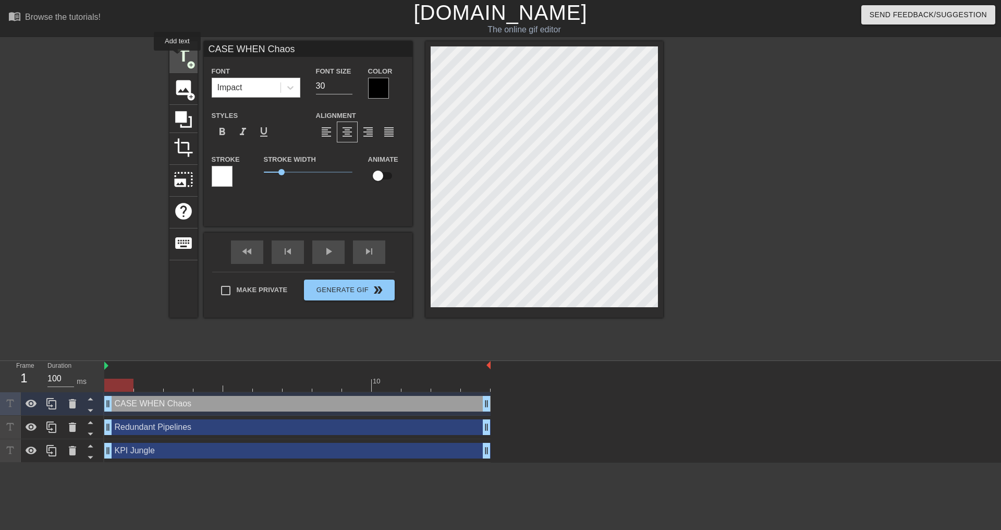
click at [177, 58] on span "title" at bounding box center [184, 56] width 20 height 20
type input "New text 3"
type input "40"
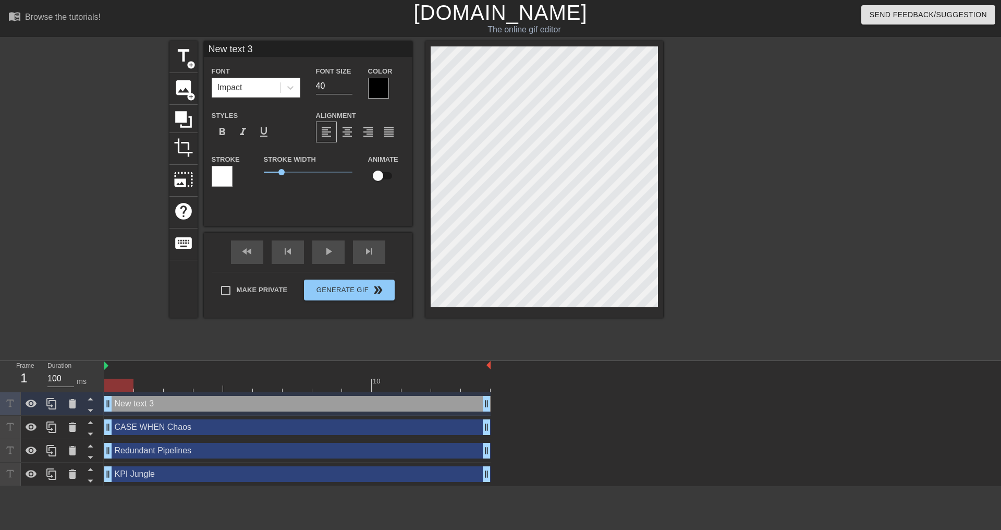
type input "P"
type textarea "P"
type input "Po"
type textarea "Po"
type input "Poo"
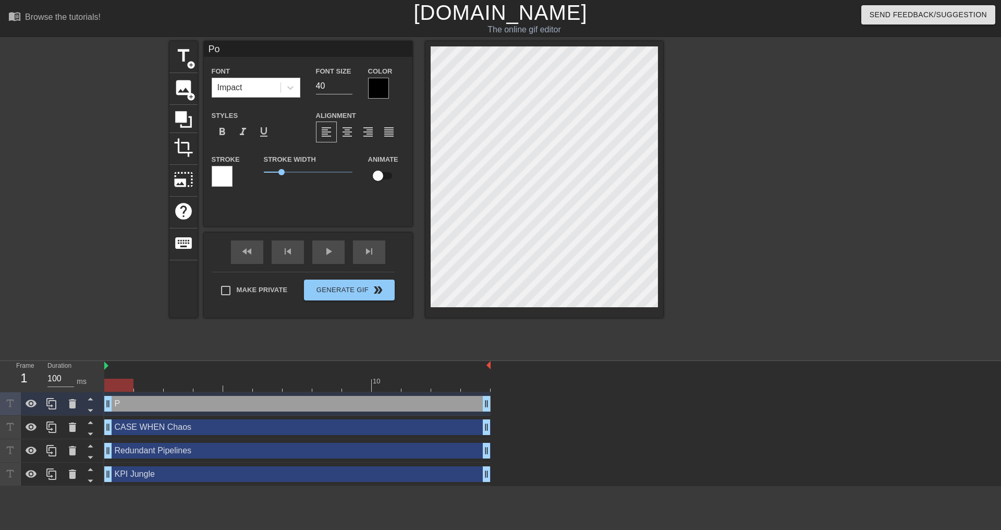
type textarea "Poo"
type input "Poor"
type textarea "Poor"
type input "Poor"
type textarea "Poor"
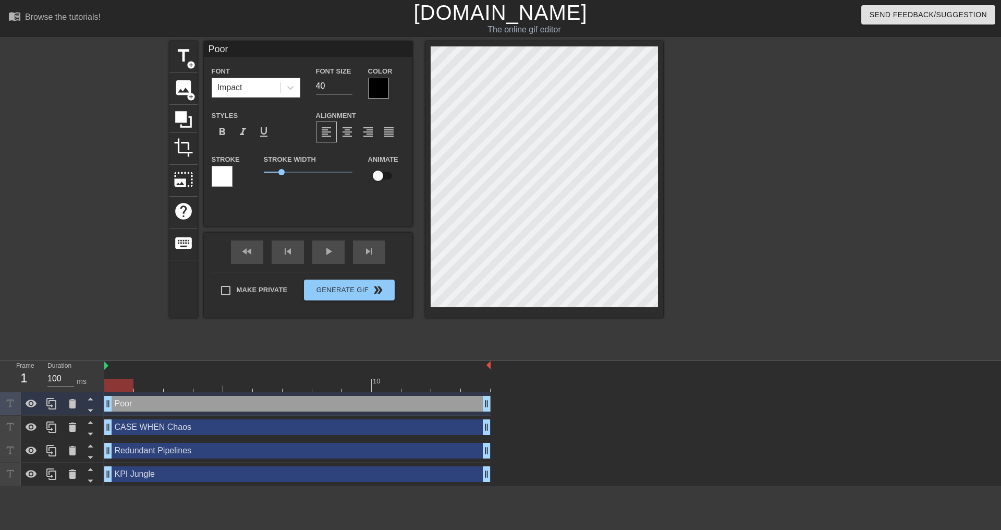
type input "Poor D"
type textarea "Poor D"
type input "Poor Da"
type textarea "Poor Da"
type input "Poor Dat"
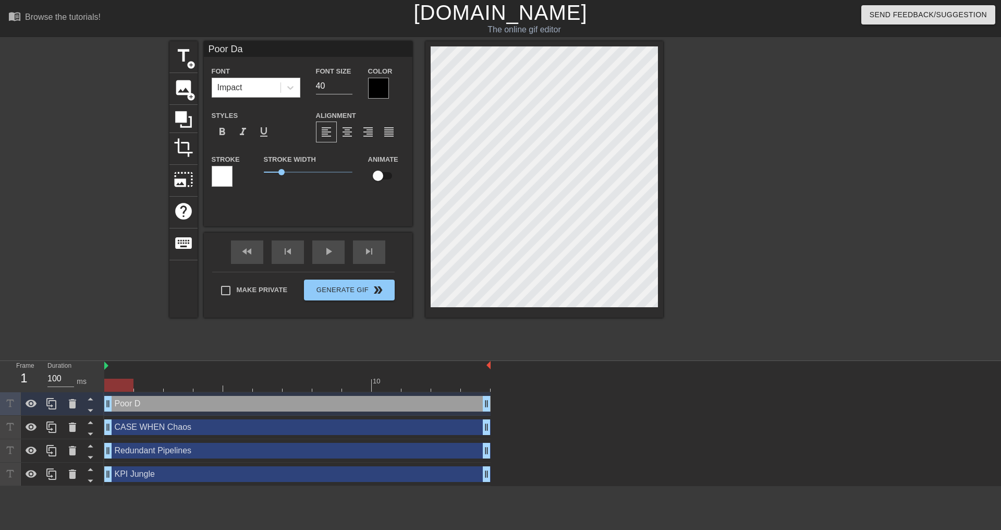
type textarea "Poor Dat"
type input "Poor Data"
click at [350, 132] on span "format_align_center" at bounding box center [347, 132] width 13 height 13
click at [349, 88] on input "39" at bounding box center [334, 86] width 36 height 17
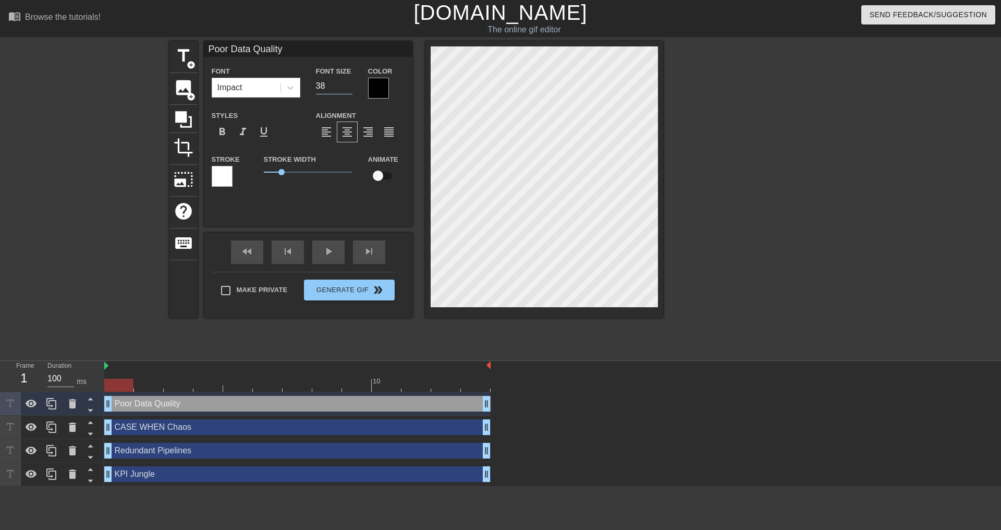
click at [349, 88] on input "38" at bounding box center [334, 86] width 36 height 17
click at [349, 88] on input "37" at bounding box center [334, 86] width 36 height 17
click at [349, 88] on input "36" at bounding box center [334, 86] width 36 height 17
click at [349, 88] on input "35" at bounding box center [334, 86] width 36 height 17
click at [349, 88] on input "34" at bounding box center [334, 86] width 36 height 17
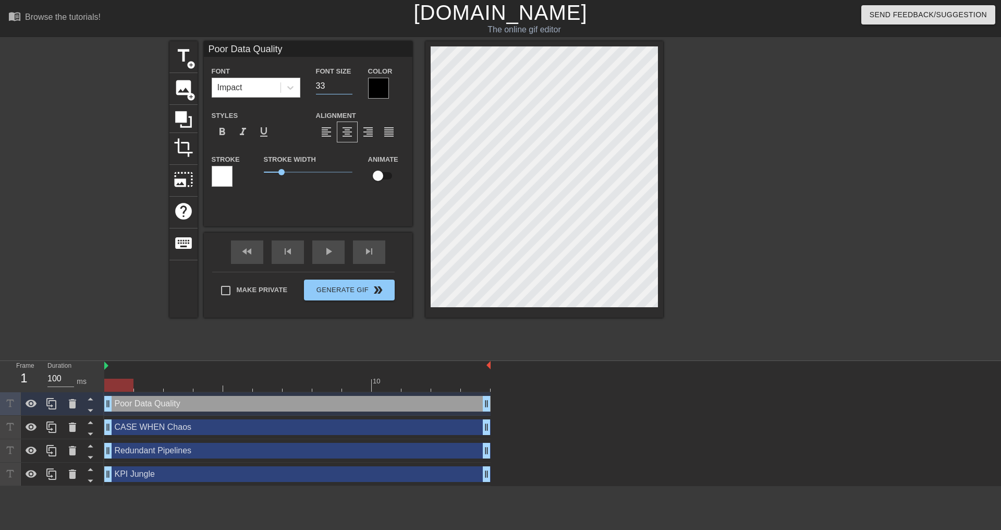
click at [349, 88] on input "33" at bounding box center [334, 86] width 36 height 17
click at [349, 88] on input "32" at bounding box center [334, 86] width 36 height 17
click at [349, 88] on input "31" at bounding box center [334, 86] width 36 height 17
click at [349, 88] on input "30" at bounding box center [334, 86] width 36 height 17
click at [281, 173] on span "1" at bounding box center [281, 172] width 6 height 6
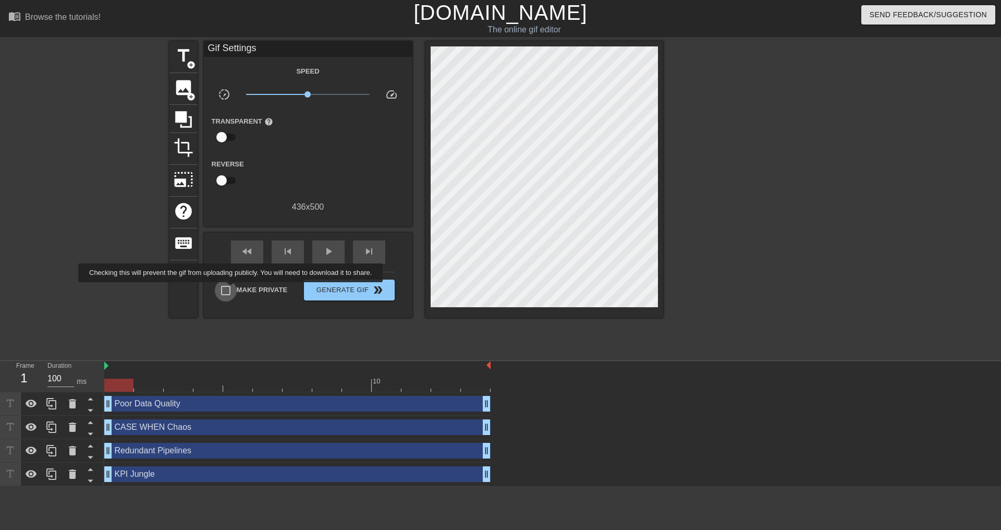
click at [233, 289] on input "Make Private" at bounding box center [226, 290] width 22 height 22
click at [491, 231] on div at bounding box center [754, 197] width 156 height 313
click at [111, 381] on div at bounding box center [118, 385] width 29 height 13
click at [89, 155] on div "title add_circle image add_circle crop photo_size_select_large help keyboard Gi…" at bounding box center [500, 197] width 1001 height 313
click at [319, 250] on div "play_arrow" at bounding box center [328, 251] width 32 height 23
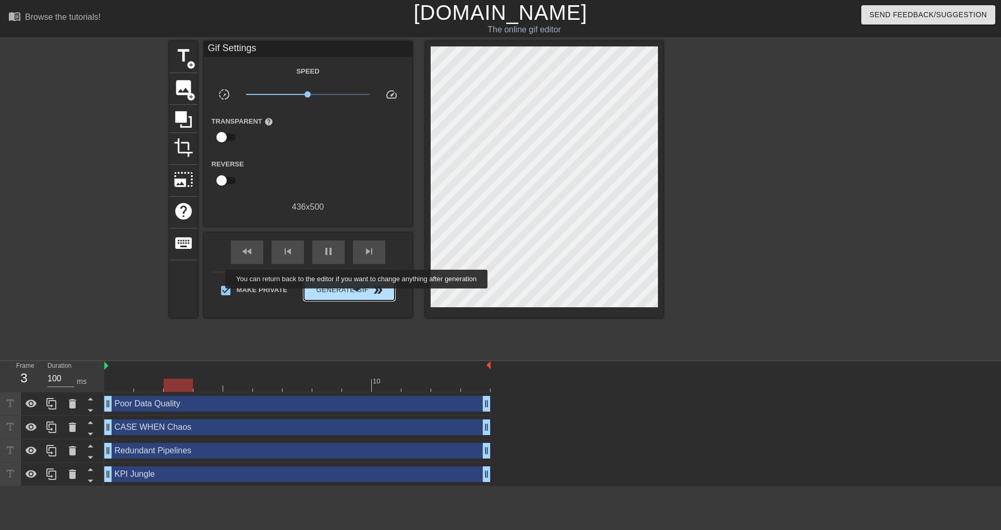
click at [358, 296] on button "Generate Gif double_arrow" at bounding box center [349, 289] width 90 height 21
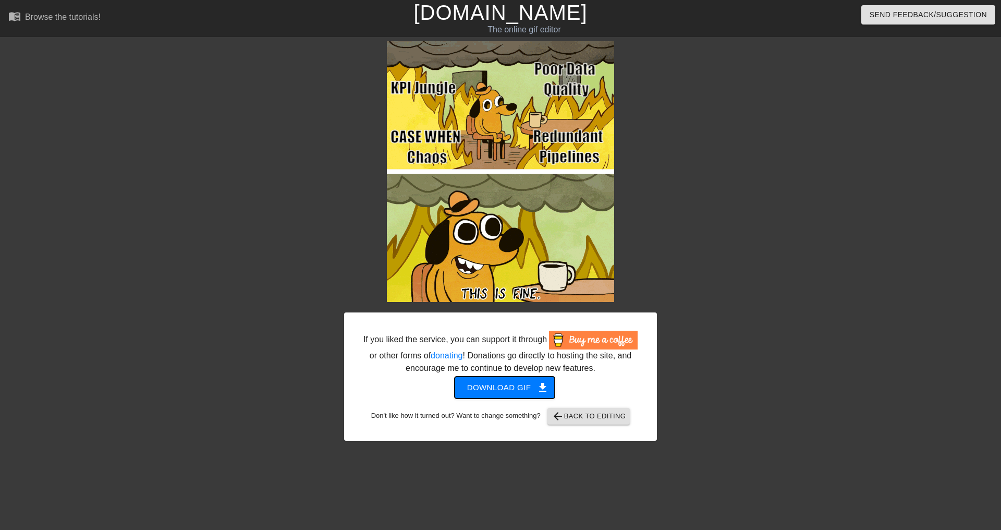
click at [491, 391] on span "Download gif get_app" at bounding box center [505, 388] width 76 height 14
